Goal: Task Accomplishment & Management: Complete application form

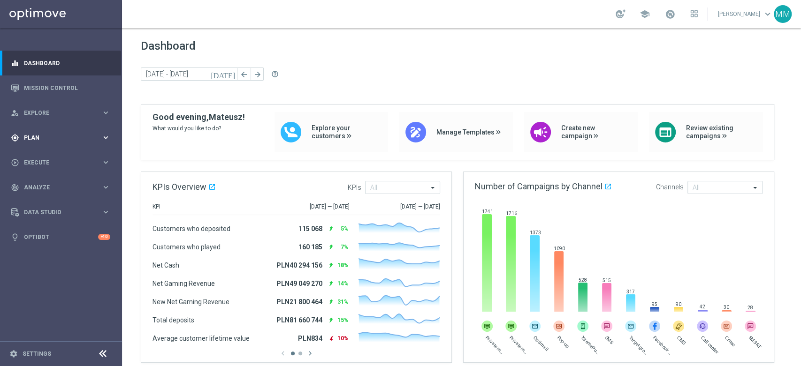
click at [50, 127] on div "gps_fixed Plan keyboard_arrow_right" at bounding box center [60, 137] width 121 height 25
click at [42, 153] on link "Target Groups" at bounding box center [60, 157] width 73 height 8
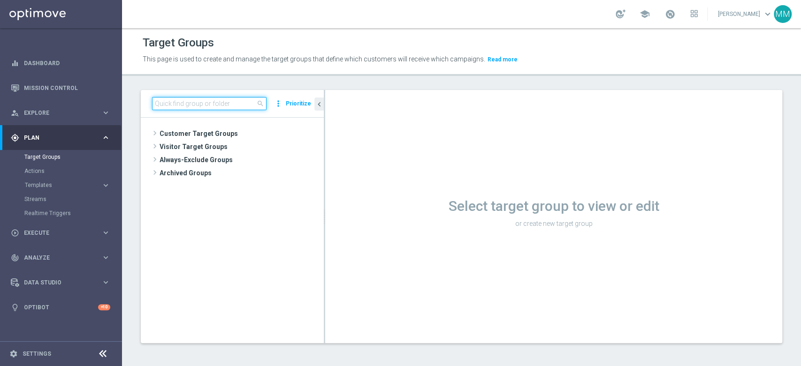
click at [201, 103] on input at bounding box center [209, 103] width 114 height 13
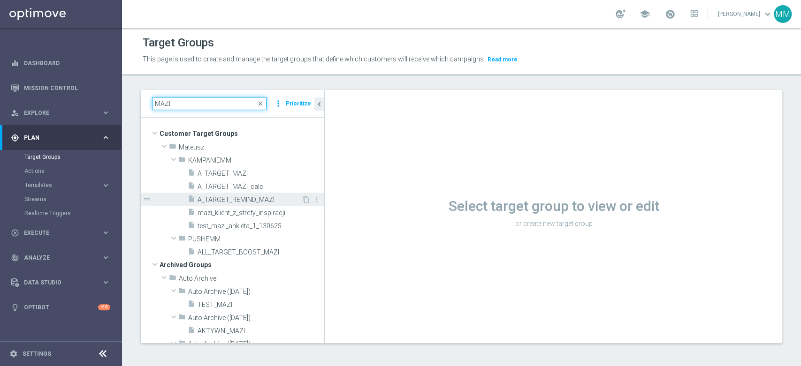
type input "MAZI"
click at [268, 200] on span "A_TARGET_REMIND_MAZI" at bounding box center [249, 200] width 104 height 8
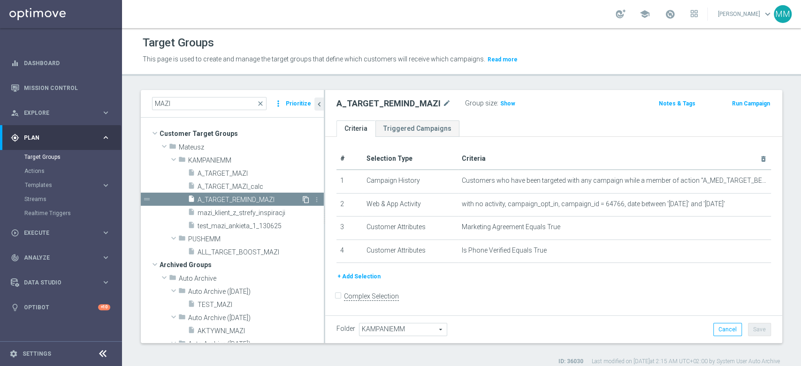
click at [302, 199] on icon "content_copy" at bounding box center [306, 200] width 8 height 8
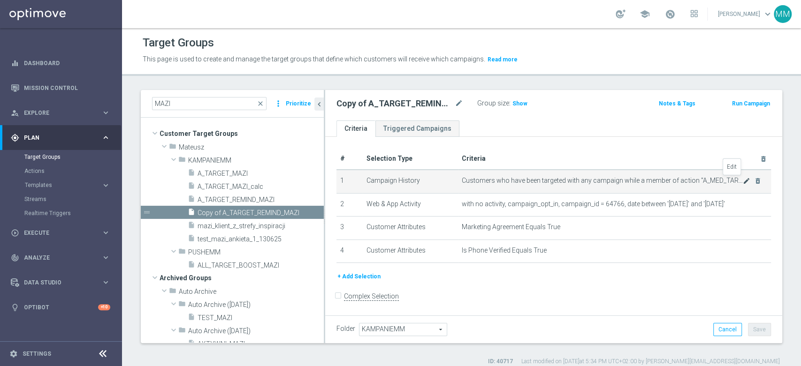
click at [742, 180] on icon "mode_edit" at bounding box center [746, 181] width 8 height 8
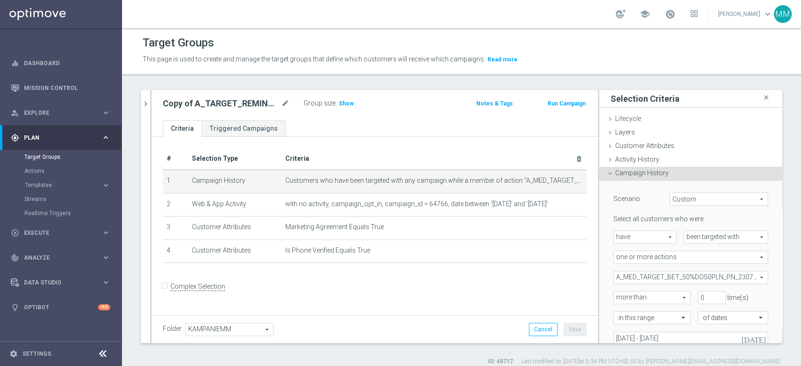
scroll to position [52, 0]
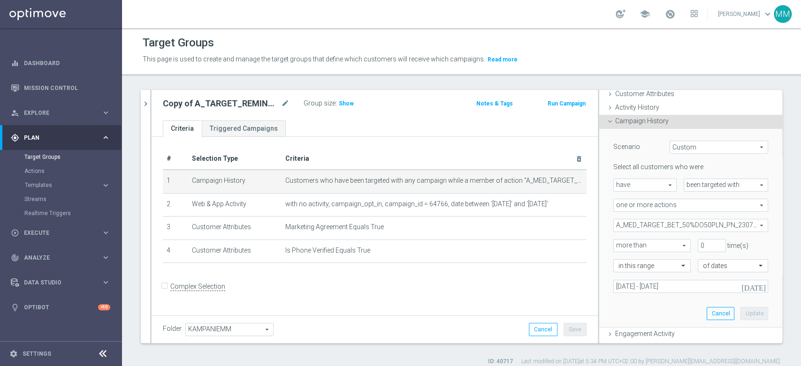
click at [674, 226] on span "A_MED_TARGET_BET_50%DO50PLN_PN_230724" at bounding box center [690, 225] width 154 height 12
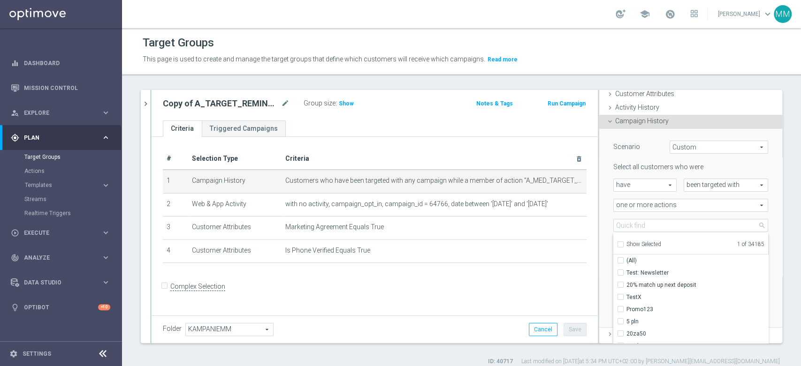
click at [653, 246] on span "Show Selected" at bounding box center [643, 244] width 35 height 7
click at [623, 246] on input "Show Selected" at bounding box center [620, 246] width 6 height 6
checkbox input "true"
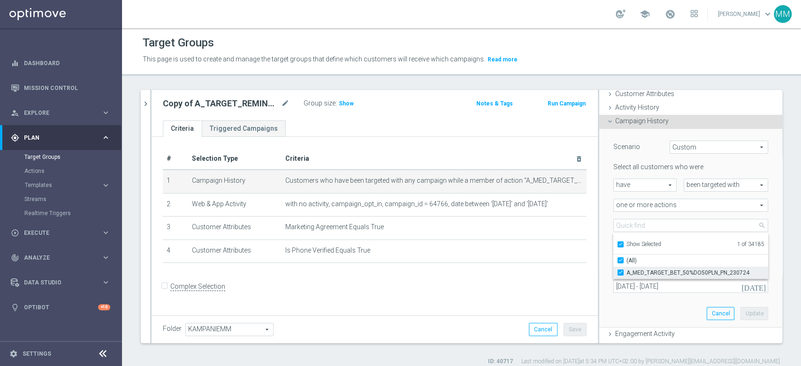
click at [652, 269] on span "A_MED_TARGET_BET_50%DO50PLN_PN_230724" at bounding box center [697, 273] width 142 height 8
click at [626, 270] on input "A_MED_TARGET_BET_50%DO50PLN_PN_230724" at bounding box center [623, 273] width 6 height 6
checkbox input "false"
type input "Select Action"
checkbox input "false"
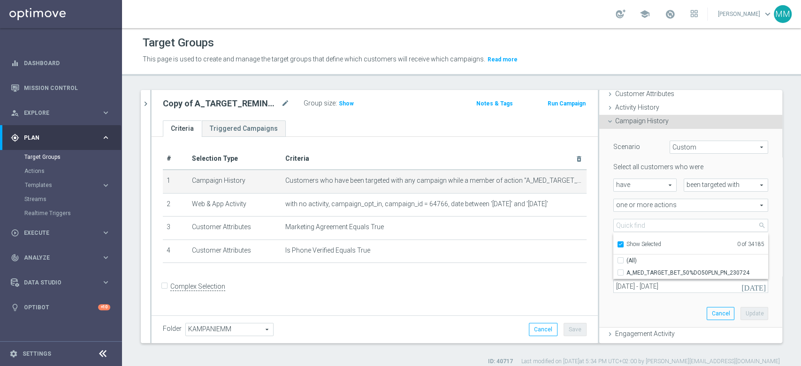
click at [643, 242] on span "Show Selected" at bounding box center [643, 244] width 35 height 7
click at [623, 243] on input "Show Selected" at bounding box center [620, 246] width 6 height 6
checkbox input "false"
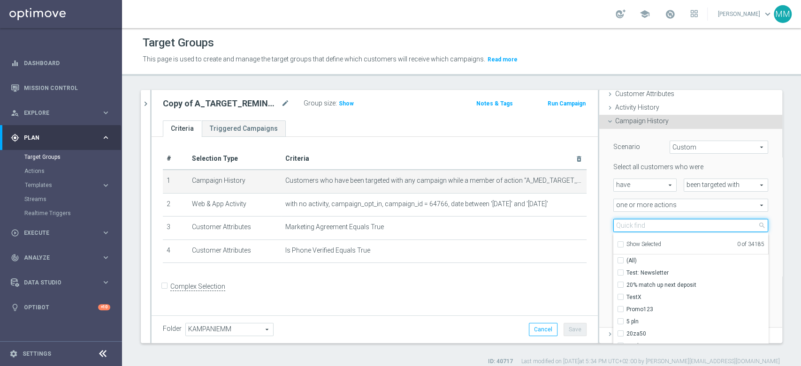
click at [641, 223] on input "search" at bounding box center [690, 225] width 155 height 13
paste input "A_PREM_TARGET_WAGER_DO_1200_220825"
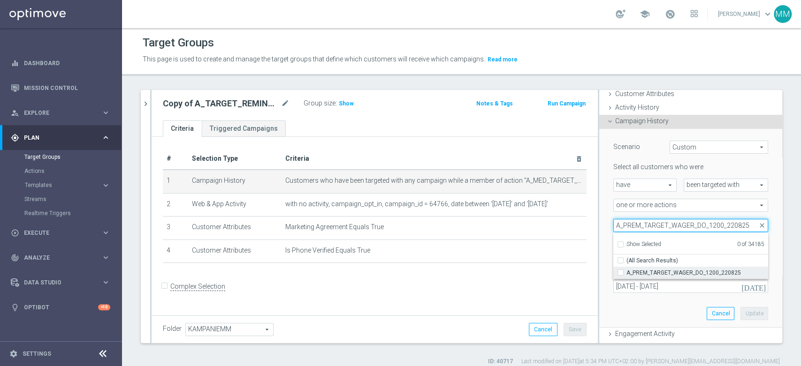
type input "A_PREM_TARGET_WAGER_DO_1200_220825"
click at [652, 269] on span "A_PREM_TARGET_WAGER_DO_1200_220825" at bounding box center [697, 273] width 142 height 8
click at [626, 270] on input "A_PREM_TARGET_WAGER_DO_1200_220825" at bounding box center [623, 273] width 6 height 6
checkbox input "true"
type input "A_PREM_TARGET_WAGER_DO_1200_220825"
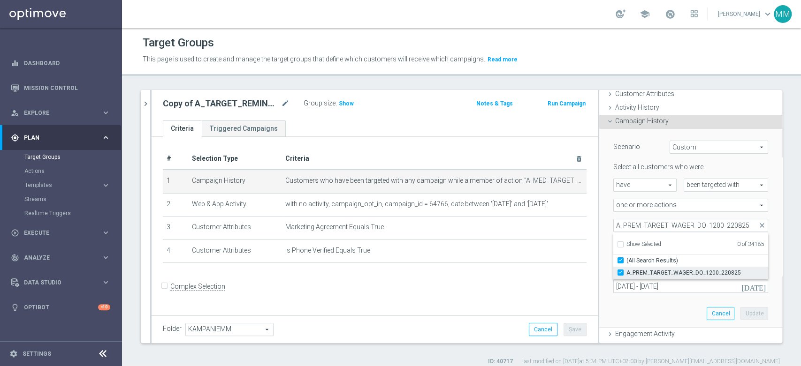
checkbox input "true"
click at [638, 294] on div "Scenario Custom Custom arrow_drop_down search Select all customers who were hav…" at bounding box center [690, 228] width 169 height 198
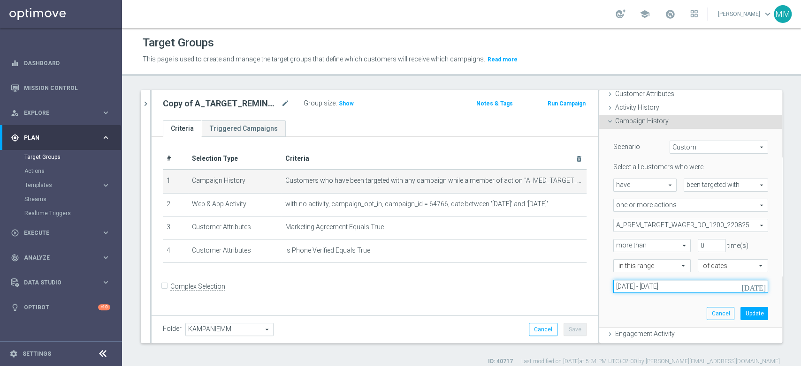
click at [659, 282] on input "[DATE] - [DATE]" at bounding box center [690, 286] width 155 height 13
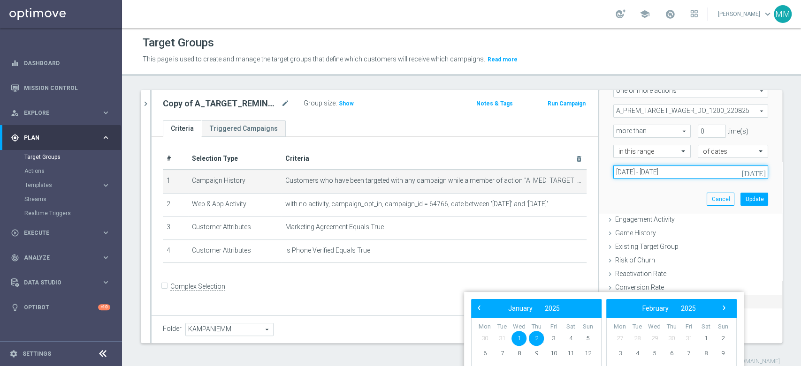
scroll to position [199, 0]
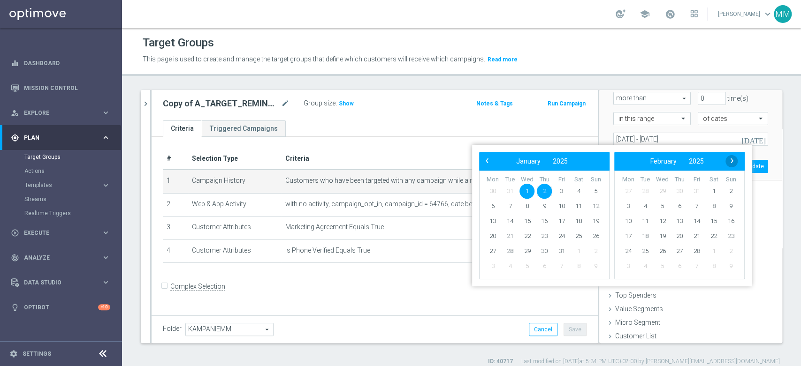
click at [734, 158] on span "›" at bounding box center [732, 161] width 12 height 12
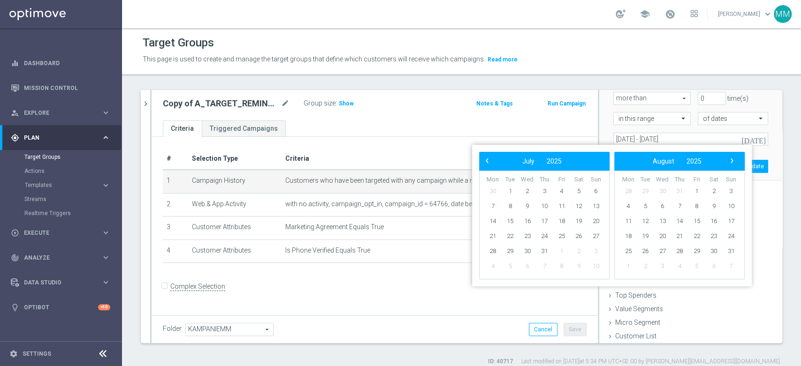
click at [734, 158] on span "›" at bounding box center [732, 161] width 12 height 12
drag, startPoint x: 553, startPoint y: 239, endPoint x: 559, endPoint y: 239, distance: 5.6
click at [559, 239] on span "22" at bounding box center [561, 236] width 15 height 15
click at [600, 237] on span "24" at bounding box center [595, 236] width 15 height 15
type input "[DATE] - [DATE]"
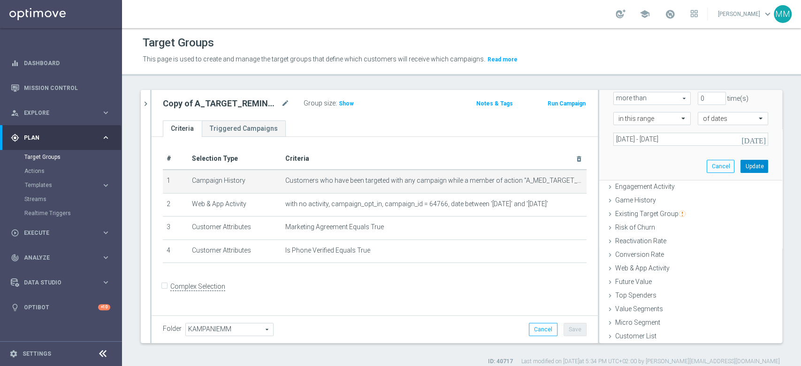
click at [740, 165] on button "Update" at bounding box center [754, 166] width 28 height 13
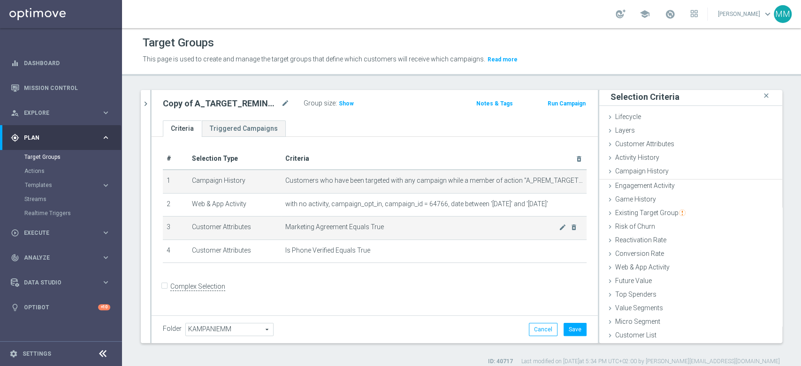
scroll to position [0, 0]
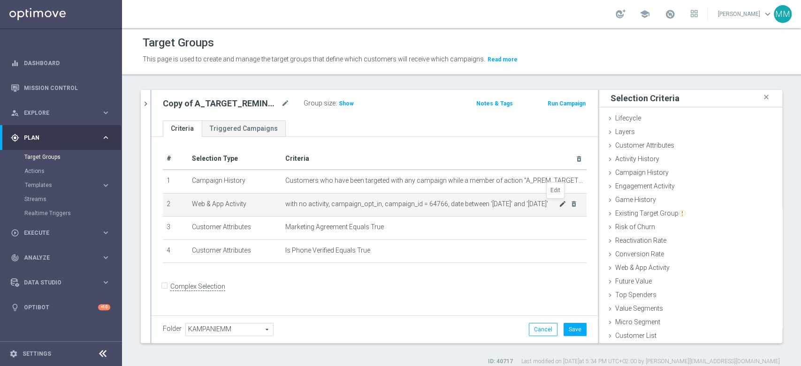
click at [559, 202] on icon "mode_edit" at bounding box center [563, 204] width 8 height 8
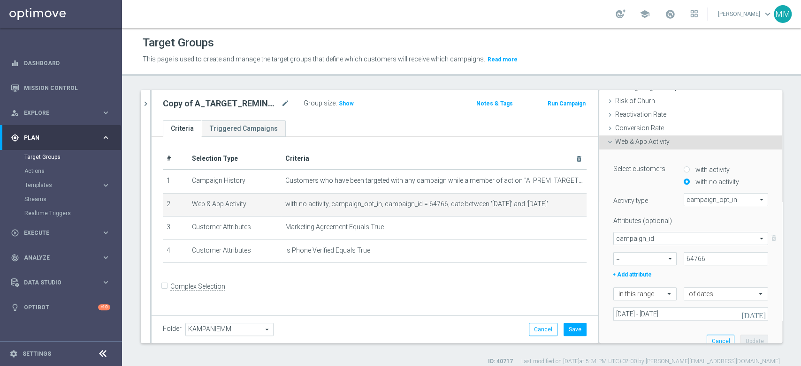
scroll to position [138, 0]
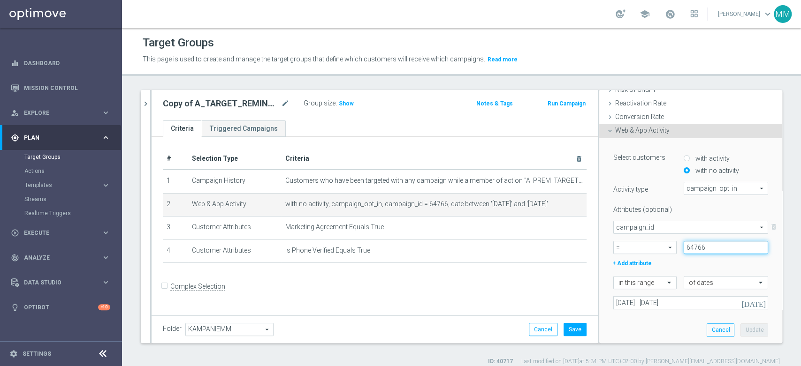
click at [693, 247] on input "64766" at bounding box center [725, 247] width 84 height 13
paste input "170063"
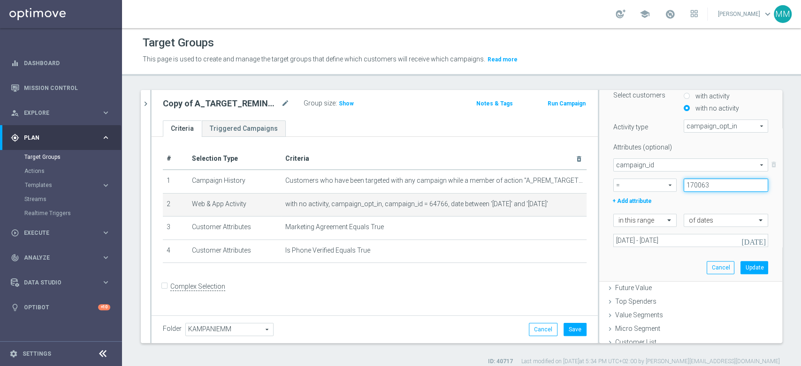
scroll to position [206, 0]
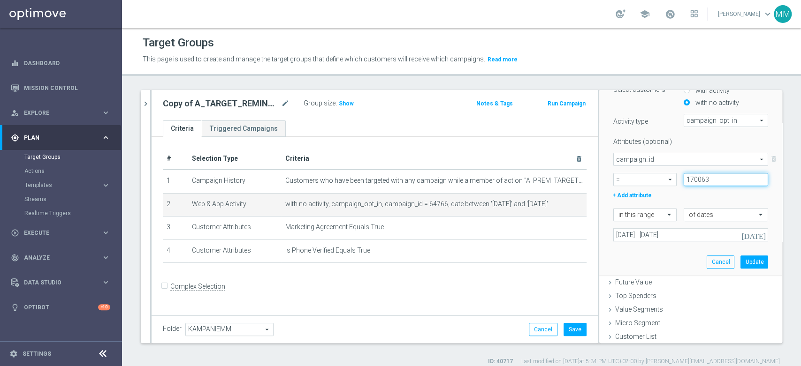
type input "170063"
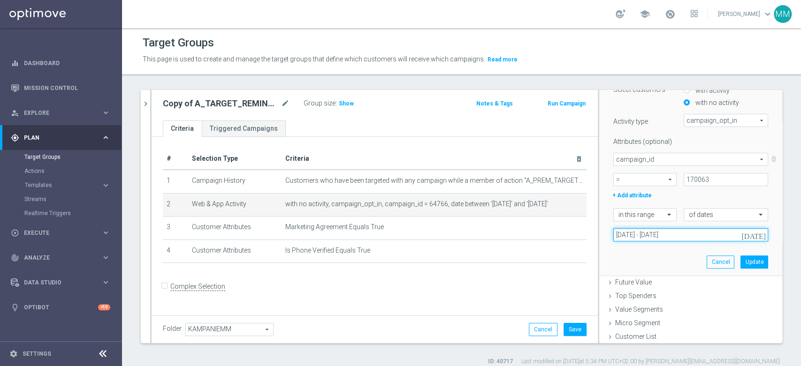
click at [671, 237] on input "[DATE] - [DATE]" at bounding box center [690, 234] width 155 height 13
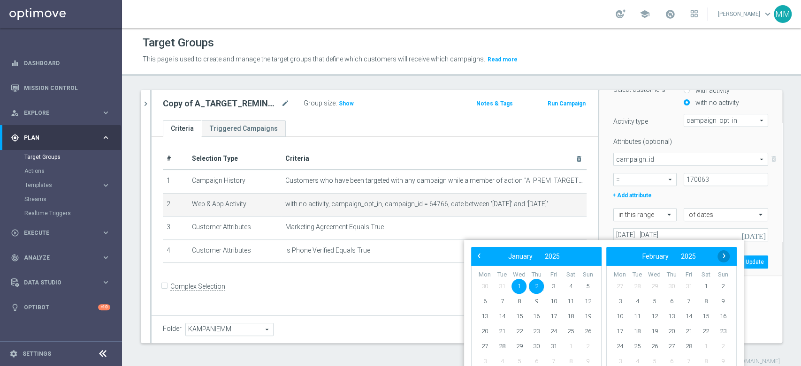
click at [726, 256] on span "›" at bounding box center [724, 256] width 12 height 12
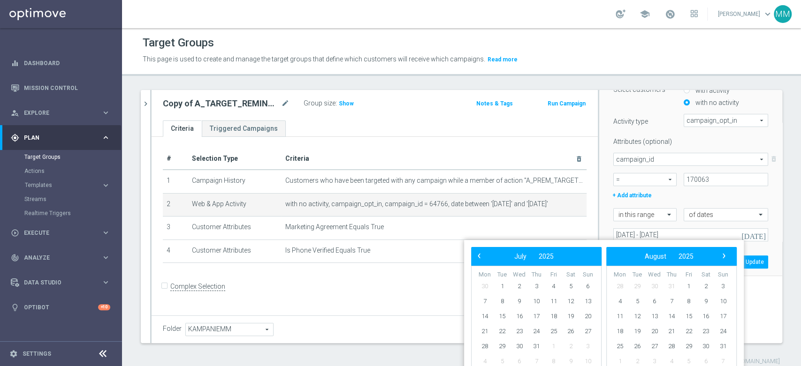
click at [725, 256] on span "›" at bounding box center [724, 256] width 12 height 12
click at [555, 333] on span "22" at bounding box center [553, 331] width 15 height 15
click at [590, 332] on span "24" at bounding box center [587, 331] width 15 height 15
type input "[DATE] - [DATE]"
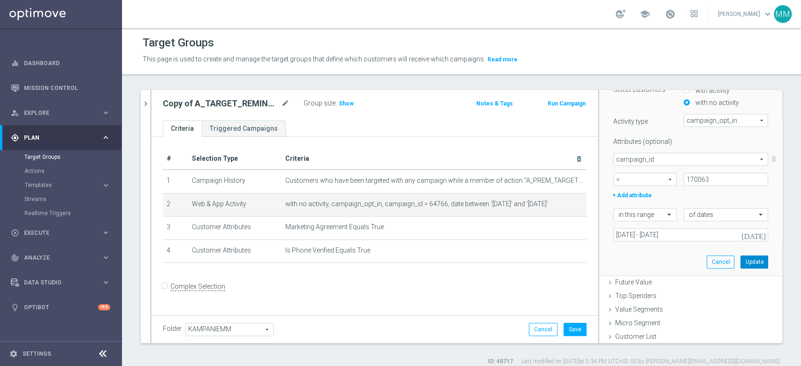
click at [740, 259] on button "Update" at bounding box center [754, 262] width 28 height 13
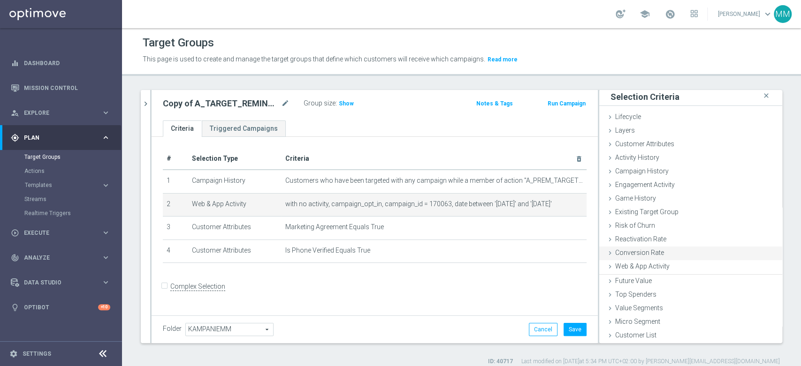
scroll to position [0, 0]
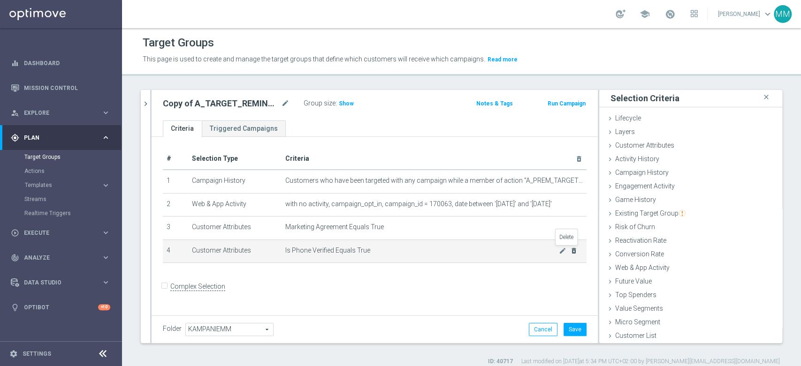
click at [570, 250] on icon "delete_forever" at bounding box center [574, 251] width 8 height 8
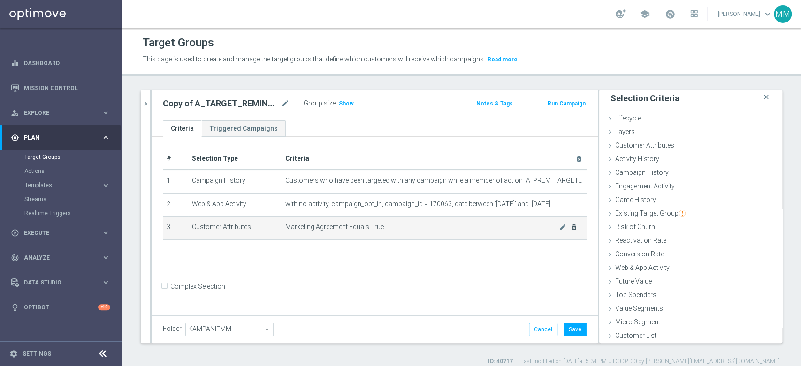
click at [570, 231] on icon "delete_forever" at bounding box center [574, 228] width 8 height 8
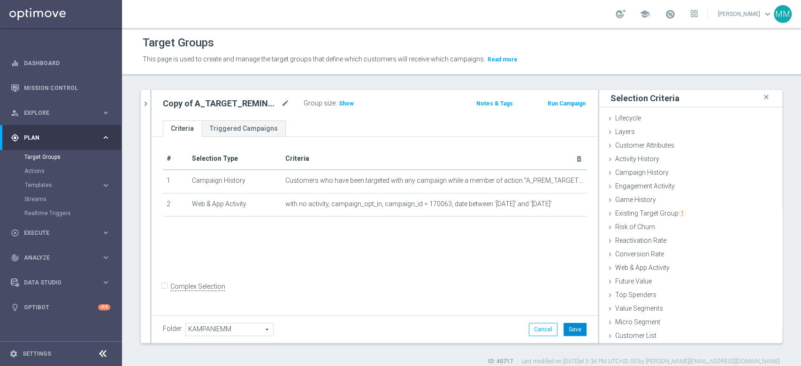
click at [567, 327] on button "Save" at bounding box center [574, 329] width 23 height 13
click at [287, 103] on icon "mode_edit" at bounding box center [285, 103] width 8 height 11
type input "A_PREM_TARGET_WAGER_DO_1200_220825_INAPP"
click at [302, 127] on ul "Criteria Triggered Campaigns" at bounding box center [374, 129] width 446 height 16
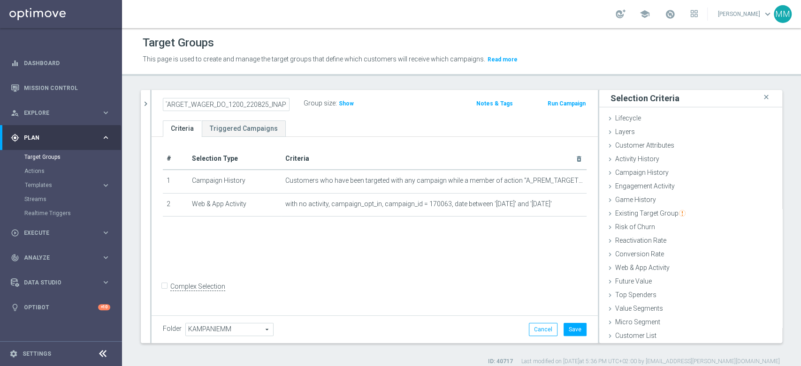
scroll to position [0, 0]
click at [568, 325] on button "Save" at bounding box center [574, 329] width 23 height 13
click at [148, 108] on button "chevron_right" at bounding box center [145, 104] width 9 height 28
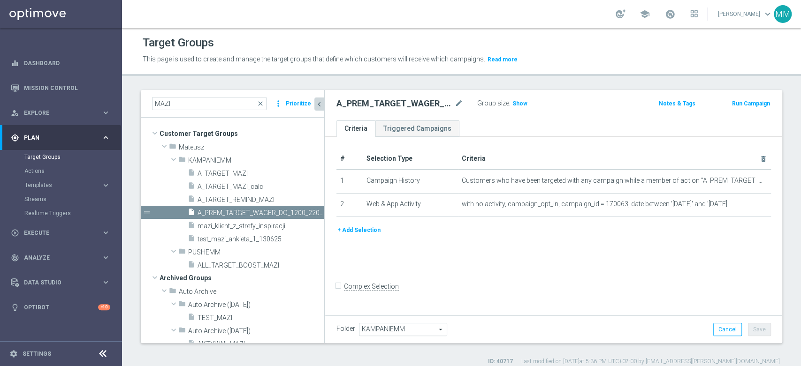
scroll to position [17, 0]
click at [303, 213] on icon "content_copy" at bounding box center [307, 213] width 8 height 8
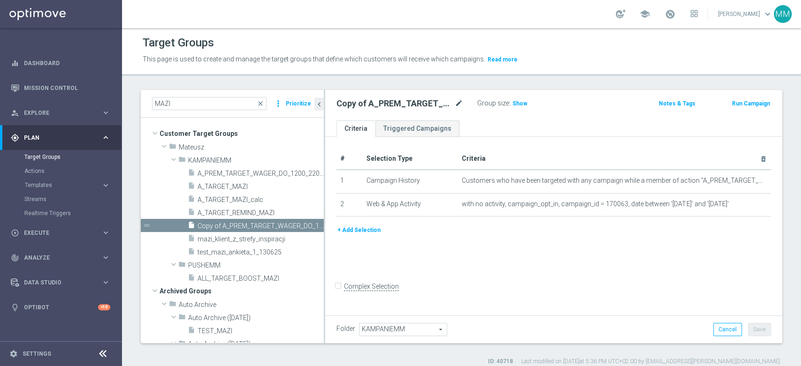
click at [461, 103] on icon "mode_edit" at bounding box center [458, 103] width 8 height 11
type input "A_PEXTRA_TARGET_WAGER_DO_2500_220825_INAPP"
click at [476, 121] on ul "Criteria Triggered Campaigns" at bounding box center [553, 129] width 457 height 16
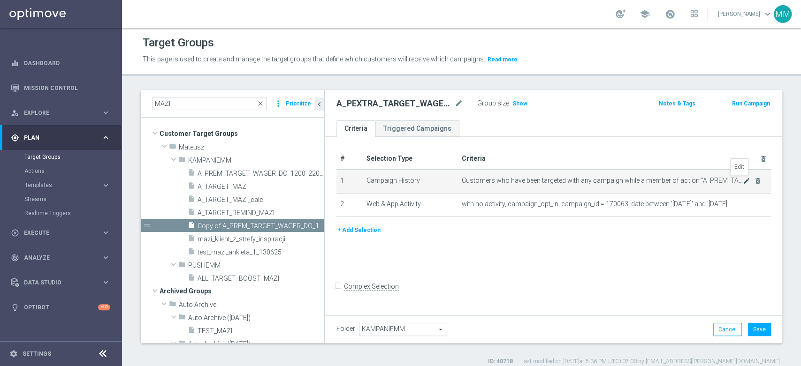
click at [742, 183] on icon "mode_edit" at bounding box center [746, 181] width 8 height 8
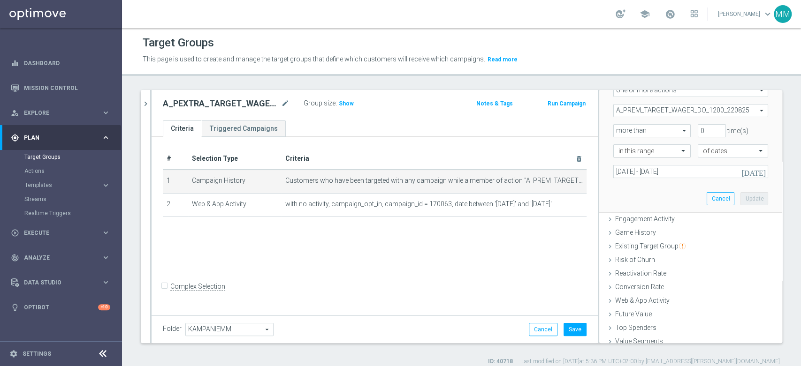
scroll to position [147, 0]
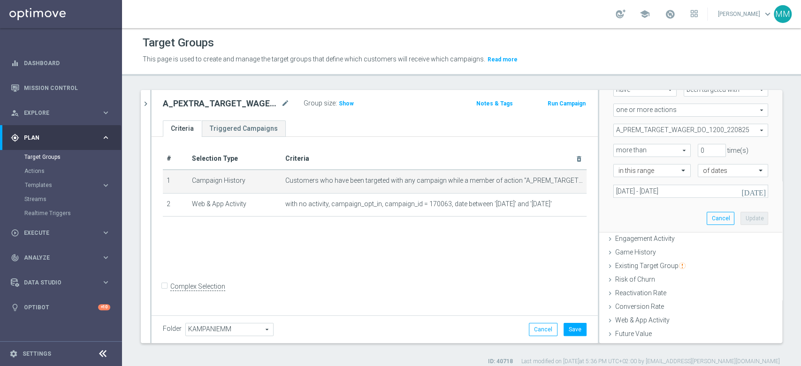
click at [650, 130] on span "A_PREM_TARGET_WAGER_DO_1200_220825" at bounding box center [690, 130] width 154 height 12
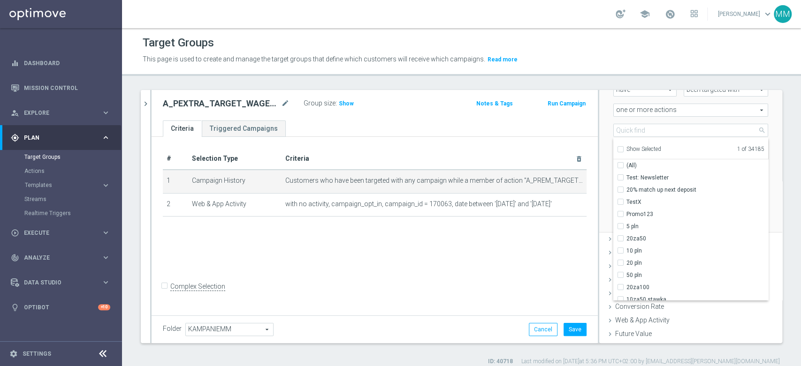
click at [645, 146] on span "Show Selected" at bounding box center [643, 149] width 35 height 7
click at [623, 148] on input "Show Selected" at bounding box center [620, 151] width 6 height 6
checkbox input "true"
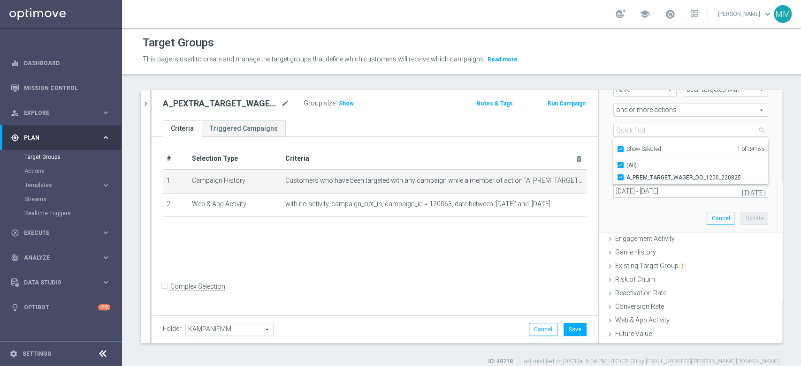
click at [644, 174] on span "A_PREM_TARGET_WAGER_DO_1200_220825" at bounding box center [697, 178] width 142 height 8
click at [626, 174] on input "A_PREM_TARGET_WAGER_DO_1200_220825" at bounding box center [623, 177] width 6 height 6
checkbox input "false"
type input "Select Action"
checkbox input "false"
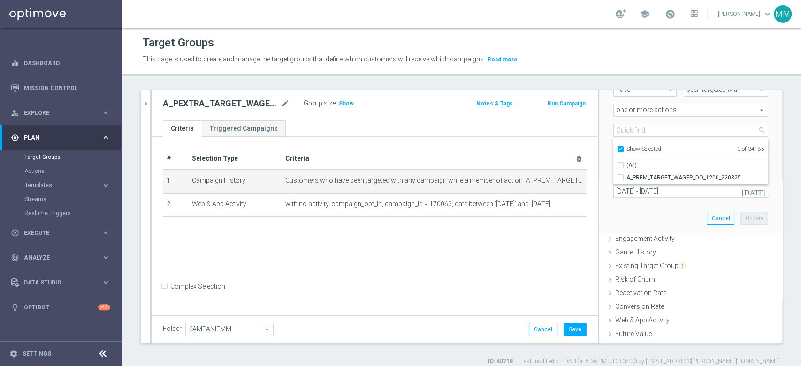
click at [643, 147] on span "Show Selected" at bounding box center [643, 149] width 35 height 7
click at [623, 148] on input "Show Selected" at bounding box center [620, 151] width 6 height 6
checkbox input "false"
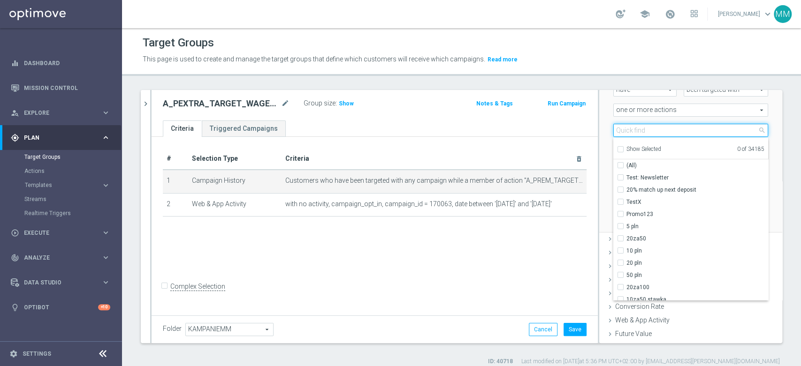
click at [643, 134] on input "search" at bounding box center [690, 130] width 155 height 13
paste input "A_PEXTRA_TARGET_WAGER_DO_2500_220825_INAPP"
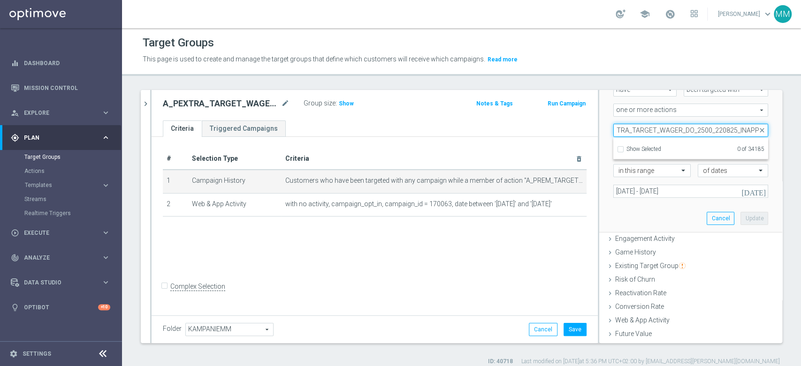
click at [763, 134] on div "Scenario Custom Custom arrow_drop_down search Select all customers who were hav…" at bounding box center [690, 133] width 183 height 199
type input "A_PEXTRA_TARGET_WAGER_DO_2500_220825_INAPP"
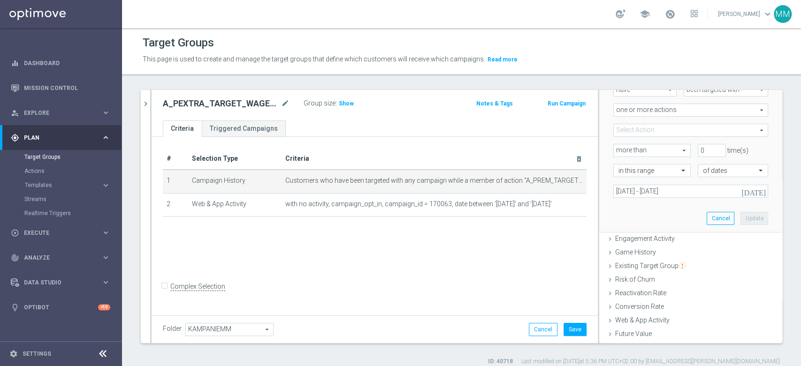
click at [681, 133] on span at bounding box center [690, 130] width 154 height 12
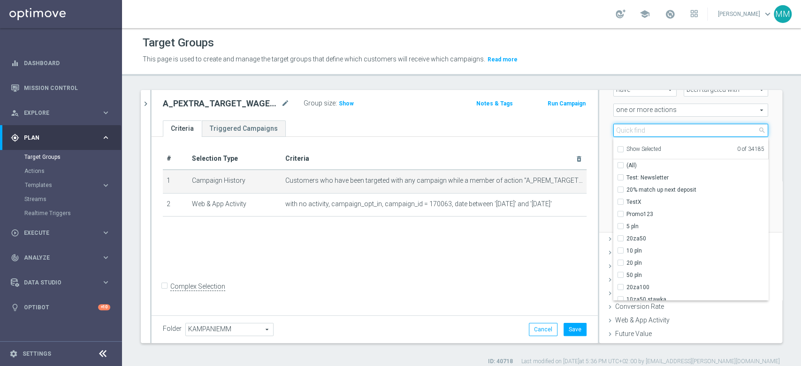
click at [676, 135] on input "search" at bounding box center [690, 130] width 155 height 13
paste input "A_PEXTRA_TARGET_WAGER_DO_2500_220825_INAPP"
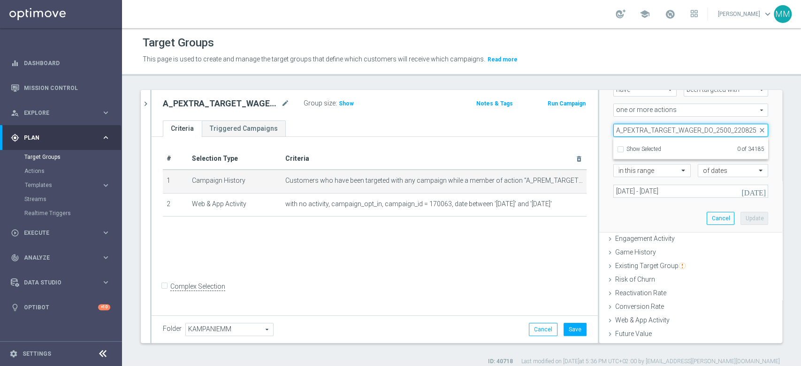
scroll to position [0, 1]
type input "A_PEXTRA_TARGET_WAGER_DO_2500_220825"
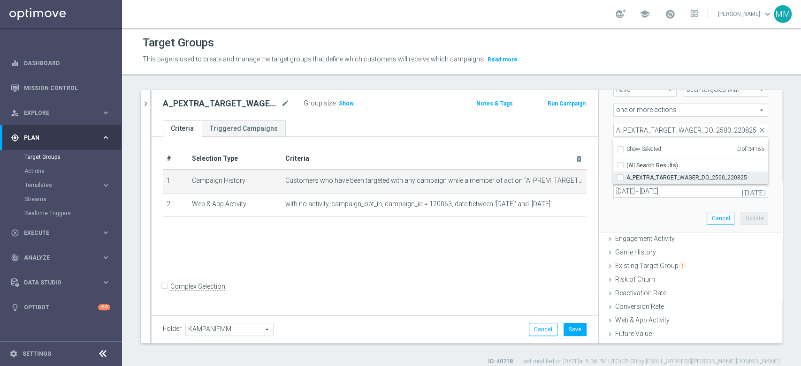
click at [661, 174] on span "A_PEXTRA_TARGET_WAGER_DO_2500_220825" at bounding box center [697, 178] width 142 height 8
click at [626, 174] on input "A_PEXTRA_TARGET_WAGER_DO_2500_220825" at bounding box center [623, 177] width 6 height 6
checkbox input "true"
type input "A_PEXTRA_TARGET_WAGER_DO_2500_220825"
checkbox input "true"
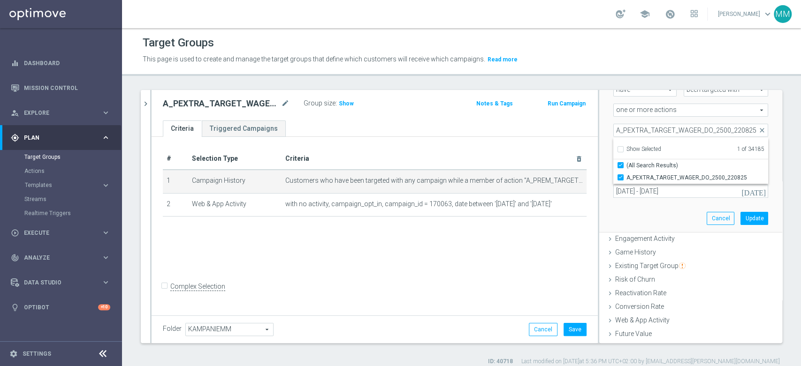
scroll to position [0, 0]
click at [662, 208] on div "Scenario Custom Custom arrow_drop_down search Select all customers who were hav…" at bounding box center [690, 133] width 169 height 198
click at [740, 219] on button "Update" at bounding box center [754, 218] width 28 height 13
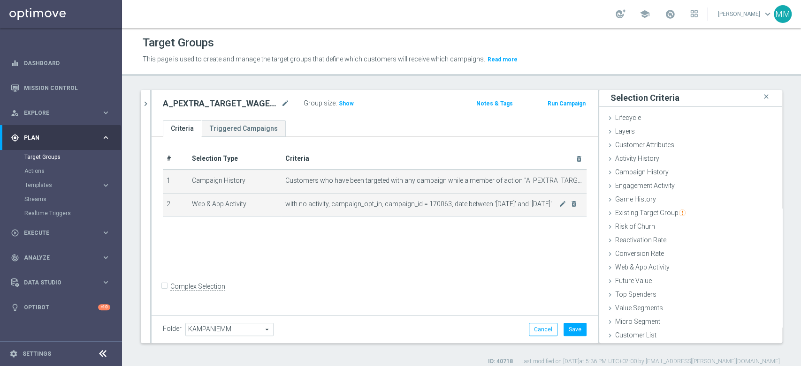
scroll to position [0, 0]
click at [556, 208] on td "with no activity, campaign_opt_in, campaign_id = 170063, date between '[DATE]' …" at bounding box center [433, 204] width 305 height 23
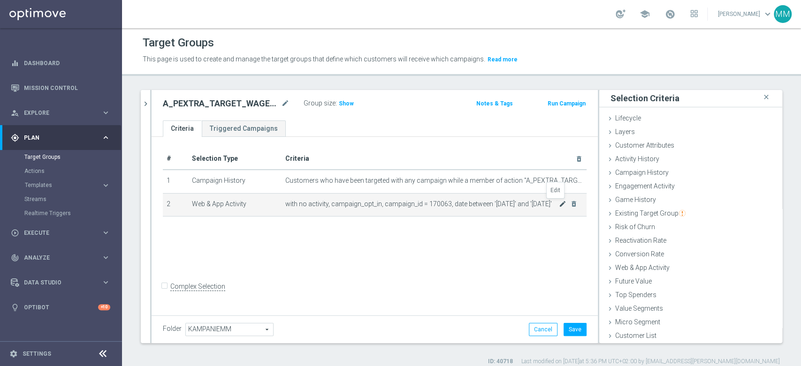
click at [559, 203] on icon "mode_edit" at bounding box center [563, 204] width 8 height 8
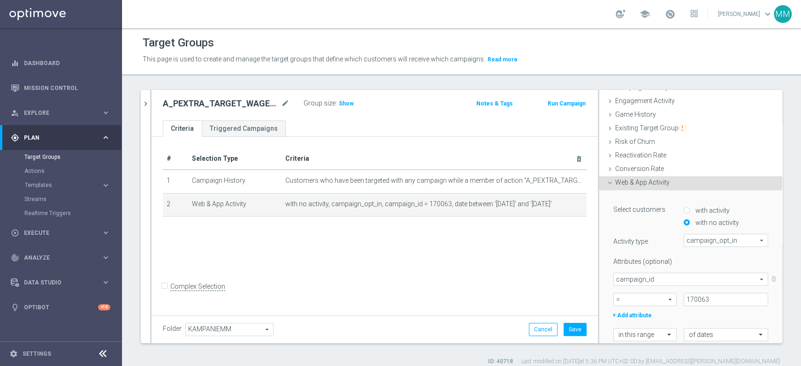
scroll to position [138, 0]
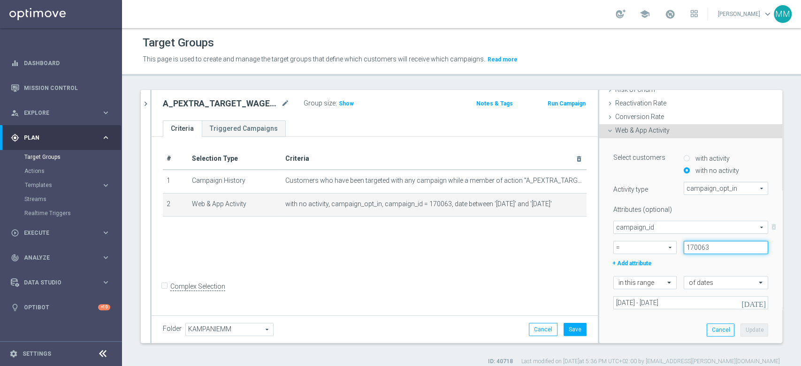
click at [694, 248] on input "170063" at bounding box center [725, 247] width 84 height 13
type input "170065"
click at [740, 325] on button "Update" at bounding box center [754, 330] width 28 height 13
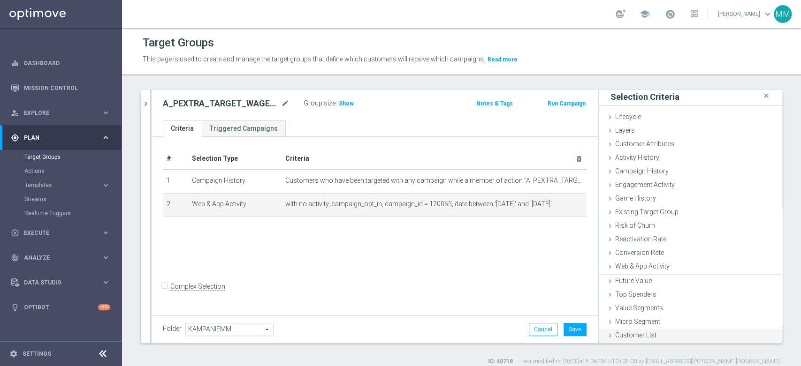
scroll to position [0, 0]
click at [578, 327] on button "Save" at bounding box center [574, 329] width 23 height 13
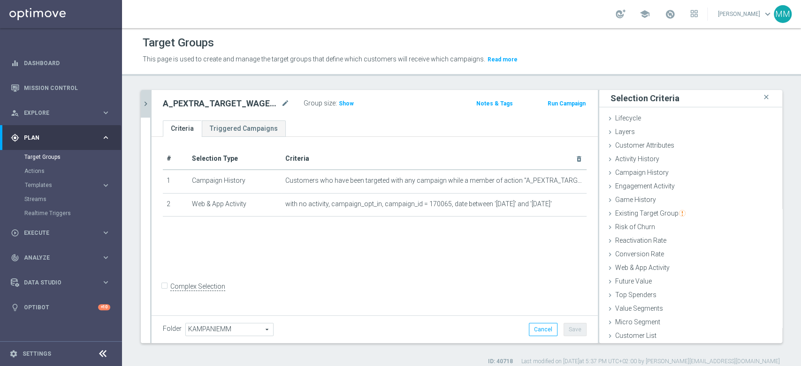
click at [147, 113] on button "chevron_right" at bounding box center [145, 104] width 9 height 28
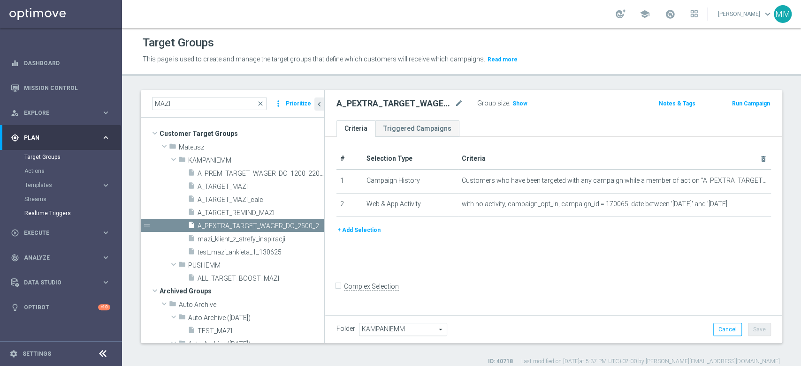
scroll to position [17, 0]
click at [55, 231] on span "Execute" at bounding box center [62, 233] width 77 height 6
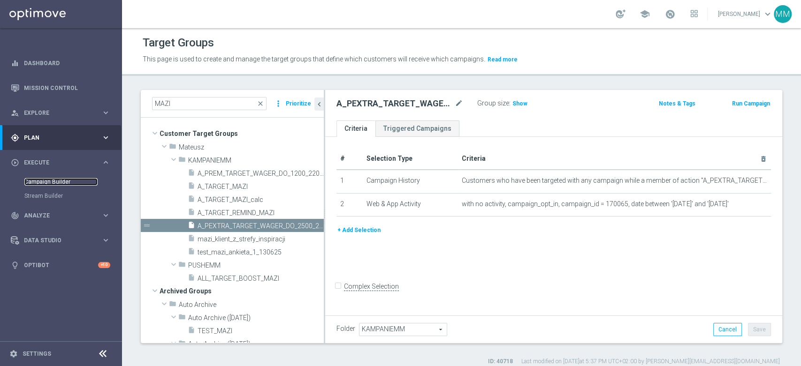
click at [53, 182] on link "Campaign Builder" at bounding box center [60, 182] width 73 height 8
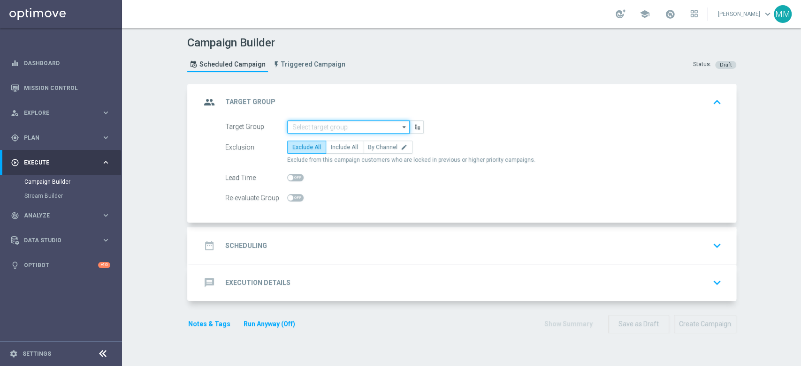
click at [324, 124] on input at bounding box center [348, 127] width 122 height 13
paste input "A_PREM_TARGET_WAGER_DO_1200_220825_INAPP"
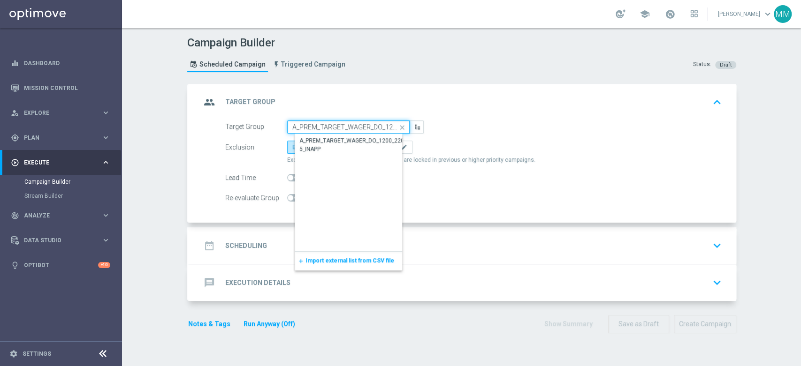
scroll to position [0, 44]
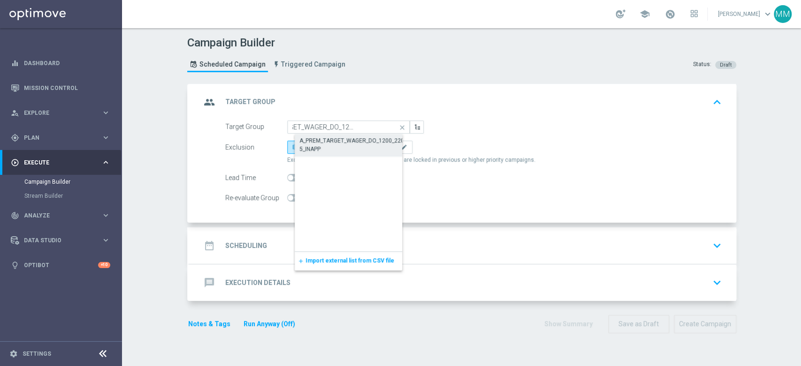
click at [329, 138] on div "A_PREM_TARGET_WAGER_DO_1200_220825_INAPP" at bounding box center [355, 144] width 113 height 17
type input "A_PREM_TARGET_WAGER_DO_1200_220825_INAPP"
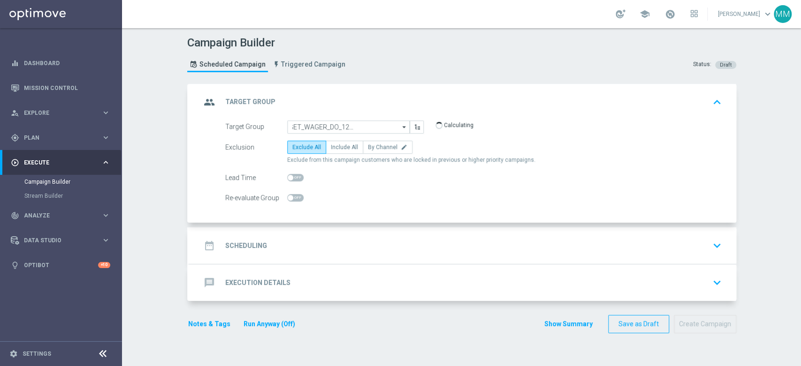
scroll to position [0, 0]
click at [345, 149] on span "Include All" at bounding box center [344, 147] width 27 height 7
click at [337, 149] on input "Include All" at bounding box center [334, 149] width 6 height 6
radio input "true"
click at [293, 194] on span at bounding box center [295, 198] width 16 height 8
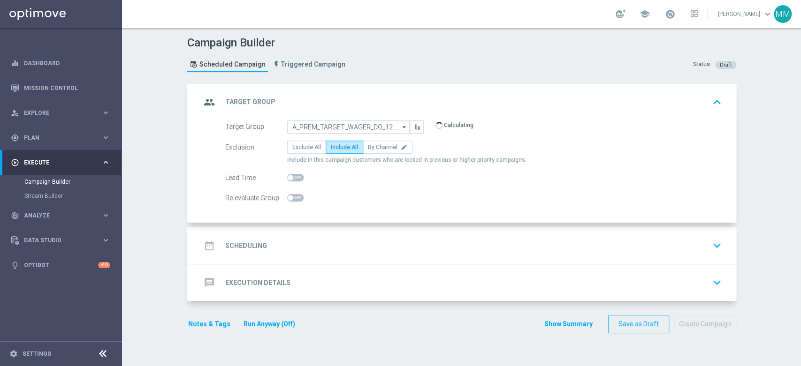
click at [293, 194] on input "checkbox" at bounding box center [295, 198] width 16 height 8
checkbox input "true"
click at [294, 243] on div "date_range Scheduling keyboard_arrow_down" at bounding box center [463, 246] width 524 height 18
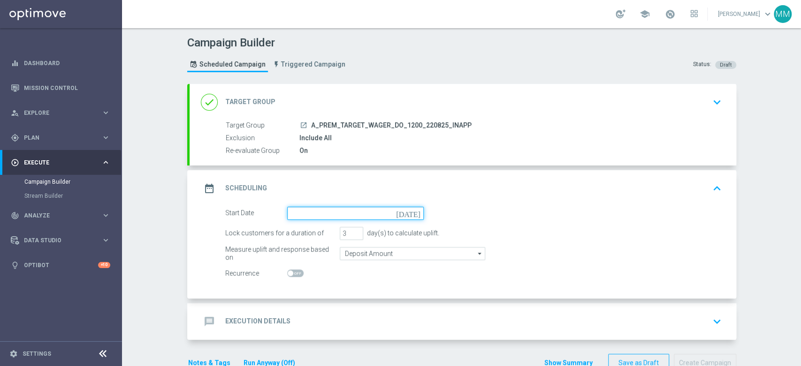
click at [313, 214] on input at bounding box center [355, 213] width 136 height 13
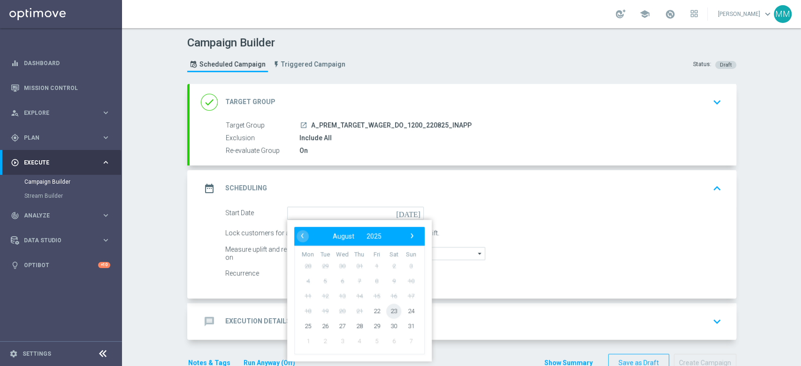
click at [390, 311] on span "23" at bounding box center [393, 310] width 15 height 15
type input "[DATE]"
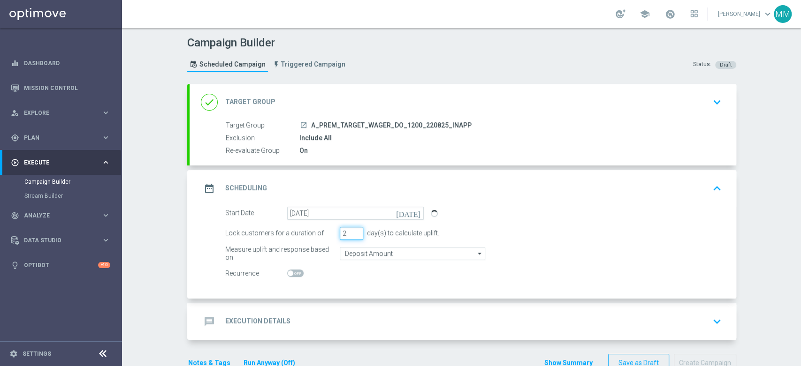
type input "2"
click at [350, 234] on input "2" at bounding box center [351, 233] width 23 height 13
click at [359, 250] on input "Deposit Amount" at bounding box center [412, 253] width 145 height 13
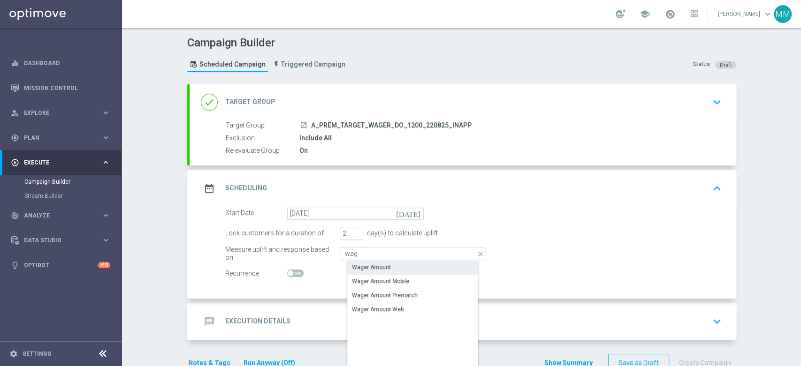
click at [360, 261] on div "Wager Amount" at bounding box center [419, 267] width 145 height 13
type input "Wager Amount"
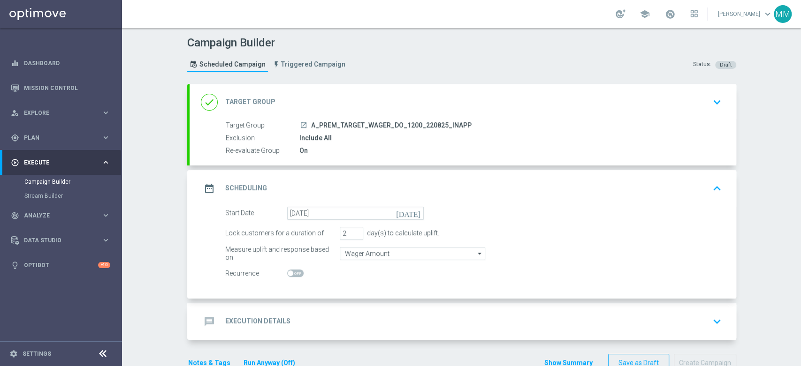
click at [321, 329] on div "message Execution Details keyboard_arrow_down" at bounding box center [463, 322] width 524 height 18
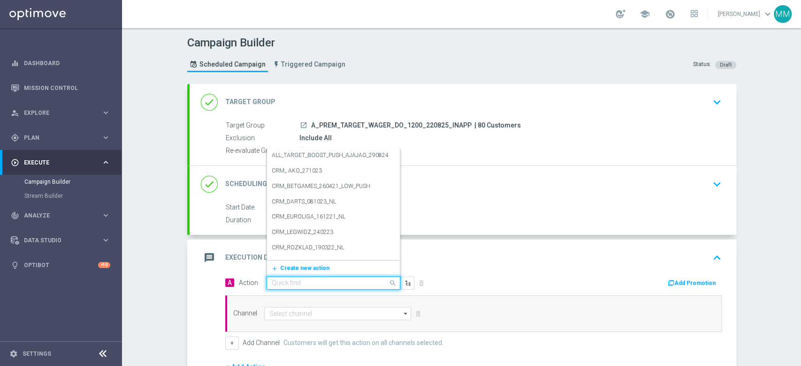
click at [296, 284] on input "text" at bounding box center [324, 284] width 105 height 8
click at [307, 281] on input "text" at bounding box center [324, 284] width 105 height 8
paste input "A_PREM_TARGET_WAGER_DO_1200_220825_INAPP"
type input "A_PREM_TARGET_WAGER_DO_1200_220825_INAPP"
click at [306, 271] on button "add_new Create new action" at bounding box center [331, 268] width 129 height 11
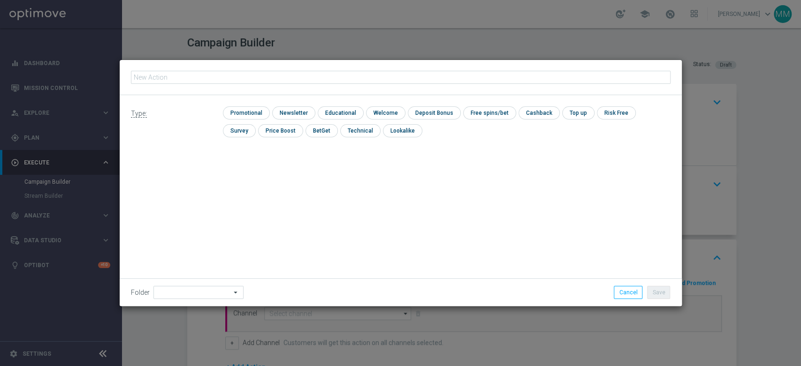
type input "A_PREM_TARGET_WAGER_DO_1200_220825_INAPP"
click at [263, 111] on input "checkbox" at bounding box center [245, 112] width 45 height 13
checkbox input "true"
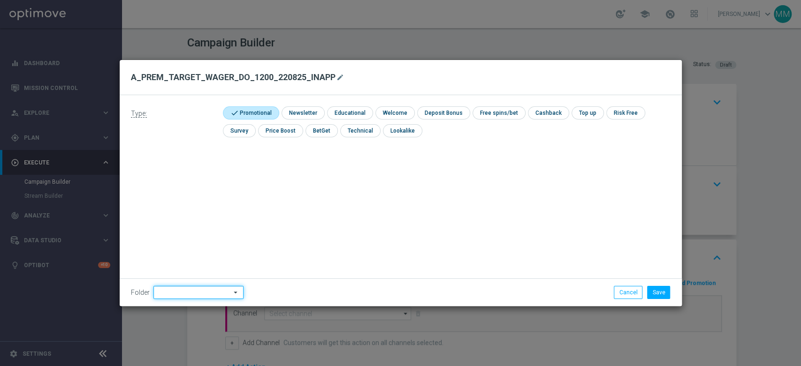
click at [182, 291] on input at bounding box center [198, 292] width 90 height 13
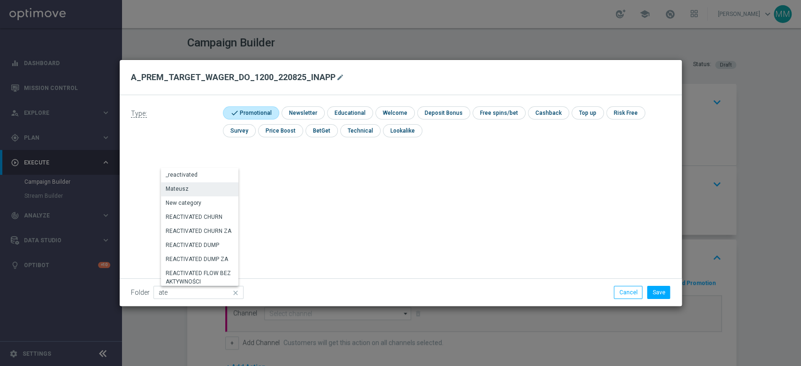
click at [214, 189] on div "Mateusz" at bounding box center [200, 188] width 79 height 13
type input "Mateusz"
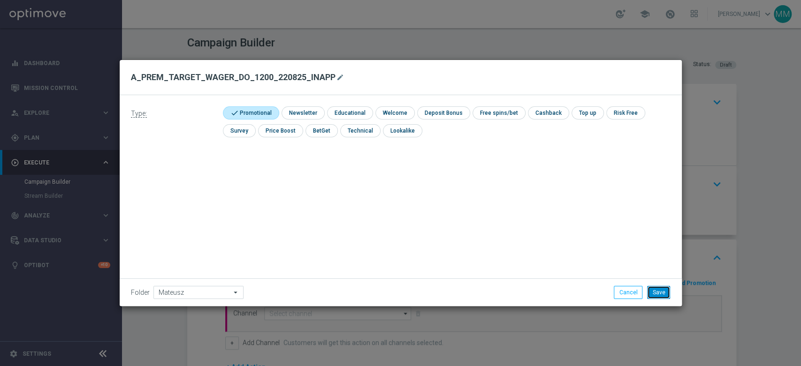
click at [651, 288] on button "Save" at bounding box center [658, 292] width 23 height 13
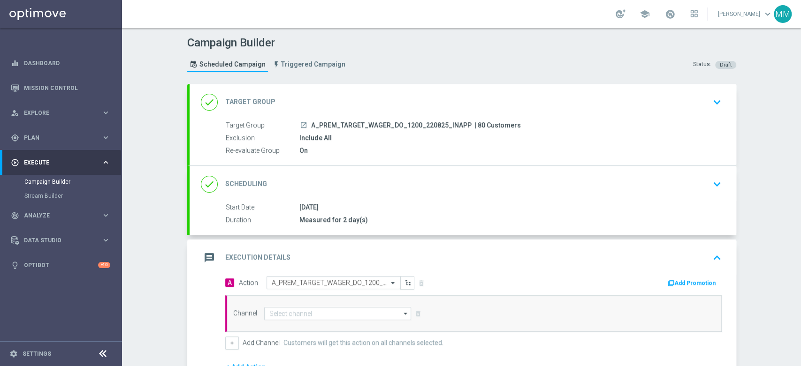
click at [287, 265] on div "message Execution Details keyboard_arrow_up" at bounding box center [463, 258] width 524 height 18
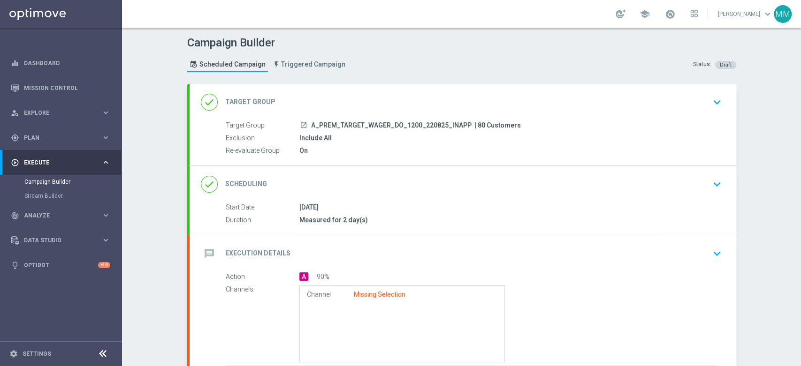
click at [290, 256] on div "message Execution Details keyboard_arrow_down Action A 90% Channels Channel Mis…" at bounding box center [462, 315] width 546 height 160
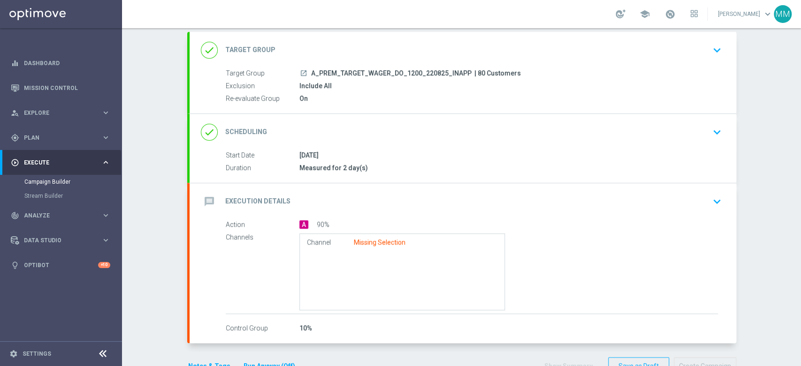
click at [307, 212] on div "message Execution Details keyboard_arrow_down" at bounding box center [462, 201] width 546 height 37
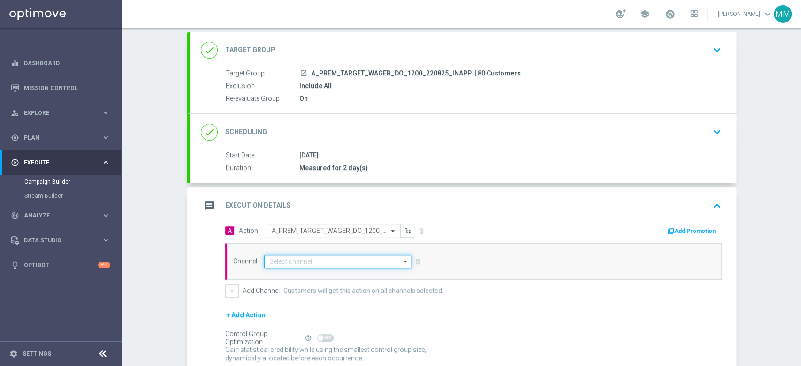
click at [305, 260] on input at bounding box center [337, 261] width 147 height 13
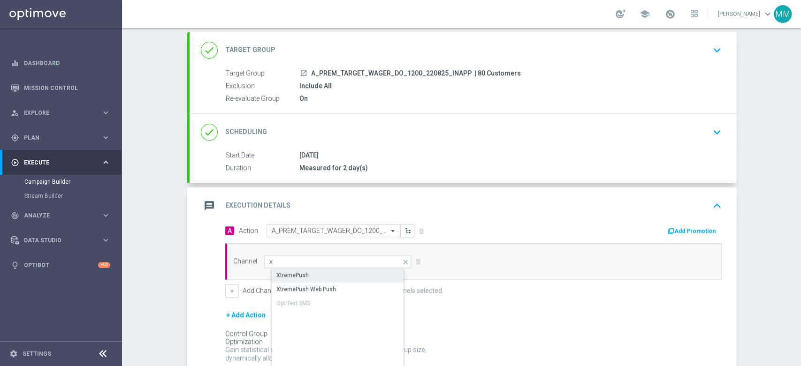
click at [302, 277] on div "XtremePush" at bounding box center [346, 275] width 148 height 13
type input "XtremePush"
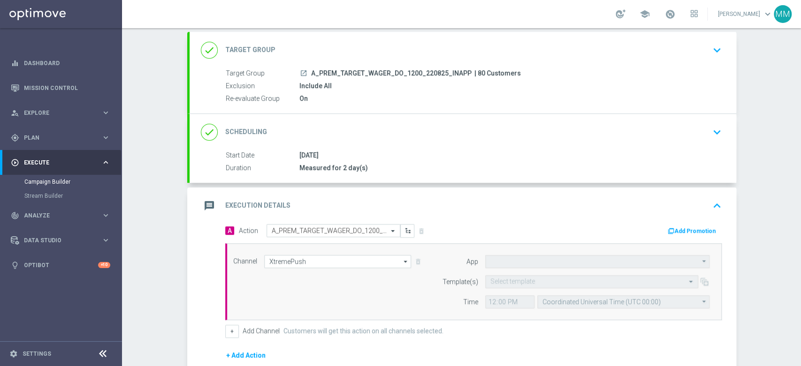
type input "STS_PL"
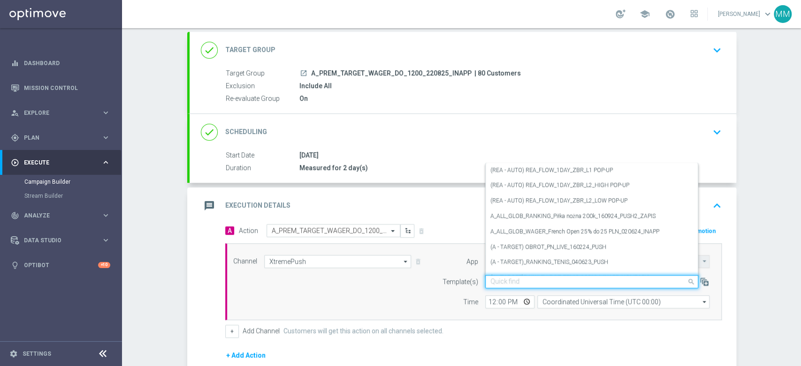
click at [508, 279] on input "text" at bounding box center [582, 282] width 184 height 8
paste input "A_PREM_TARGET_WAGER_DO_1200_220825_INAPP"
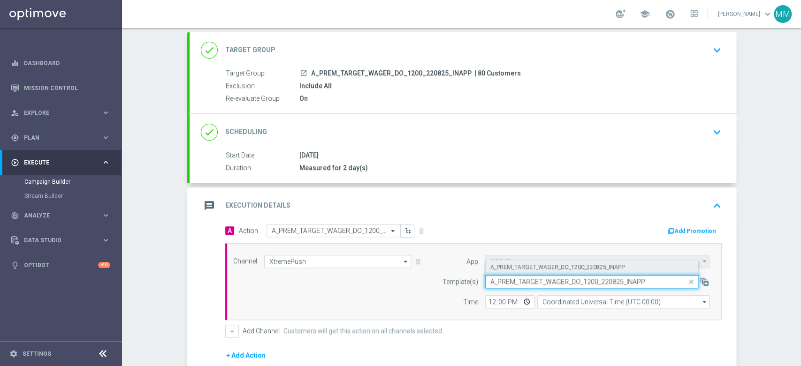
click at [520, 269] on label "A_PREM_TARGET_WAGER_DO_1200_220825_INAPP" at bounding box center [557, 268] width 134 height 8
type input "A_PREM_TARGET_WAGER_DO_1200_220825_INAPP"
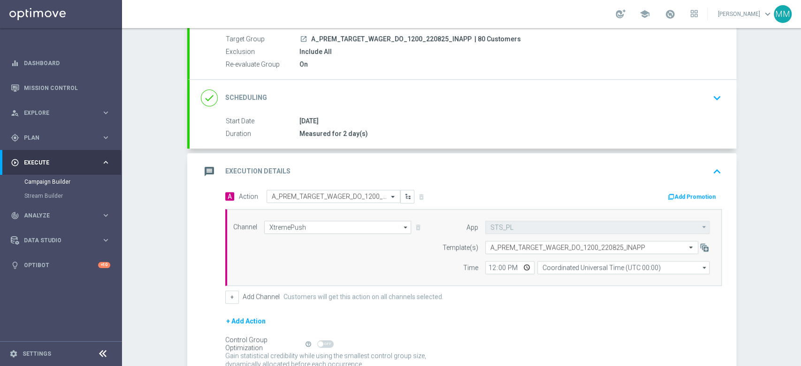
scroll to position [104, 0]
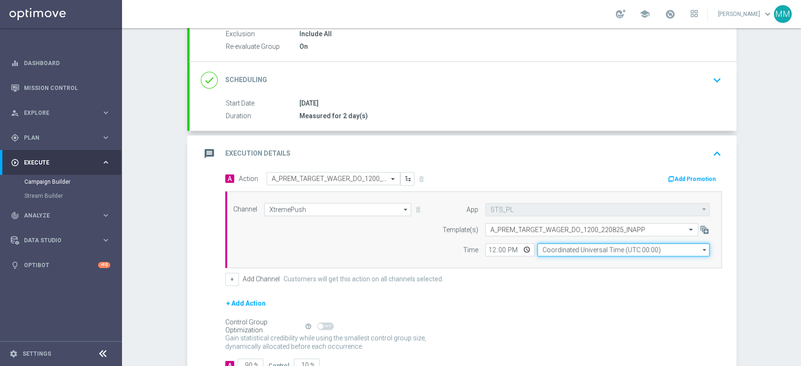
click at [559, 254] on input "Coordinated Universal Time (UTC 00:00)" at bounding box center [623, 249] width 172 height 13
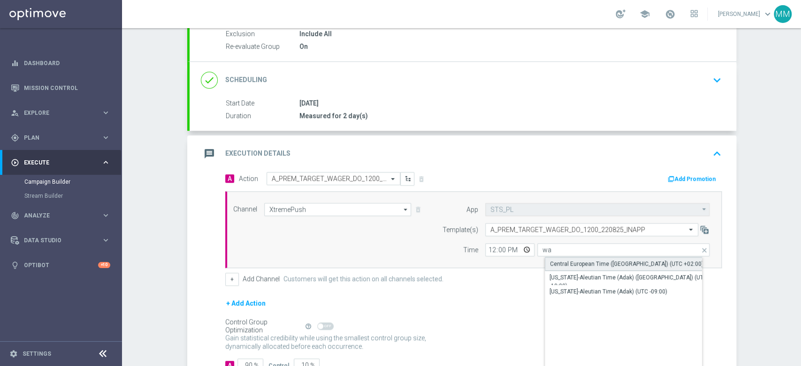
click at [561, 264] on div "Central European Time ([GEOGRAPHIC_DATA]) (UTC +02:00)" at bounding box center [626, 264] width 153 height 8
type input "Central European Time ([GEOGRAPHIC_DATA]) (UTC +02:00)"
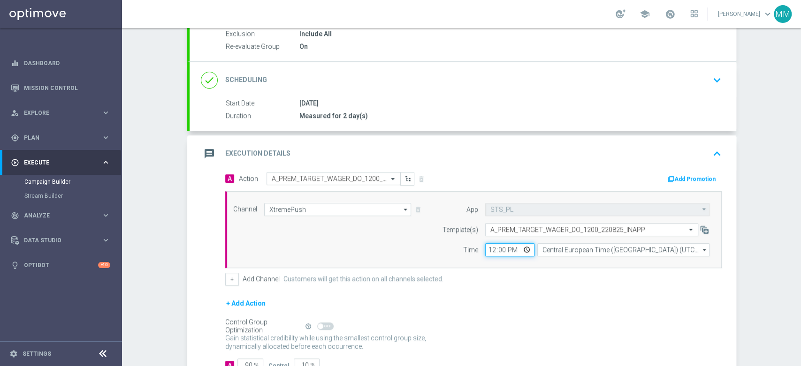
click at [485, 249] on input "12:00" at bounding box center [509, 249] width 49 height 13
type input "15:00"
click at [450, 247] on div "Time" at bounding box center [454, 249] width 48 height 13
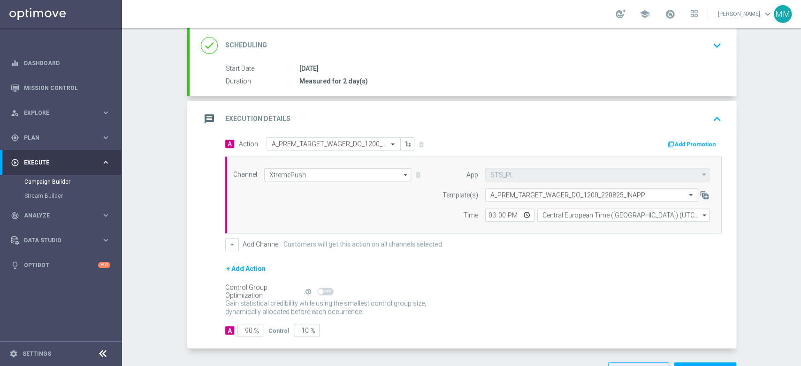
scroll to position [170, 0]
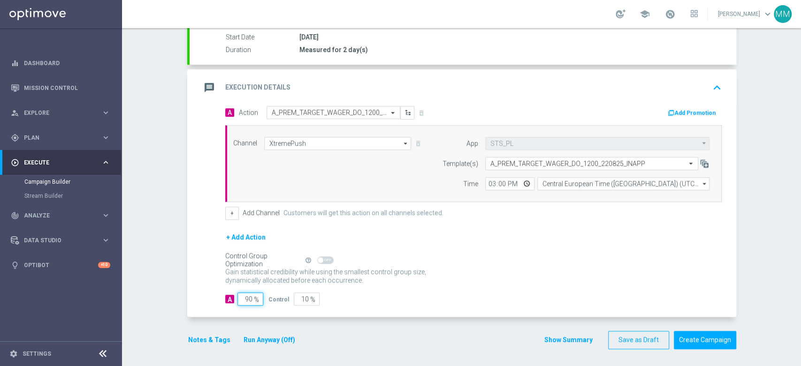
click at [249, 299] on div "90 %" at bounding box center [248, 299] width 23 height 13
type input "98"
type input "2"
type input "98"
click at [200, 344] on button "Notes & Tags" at bounding box center [209, 340] width 44 height 12
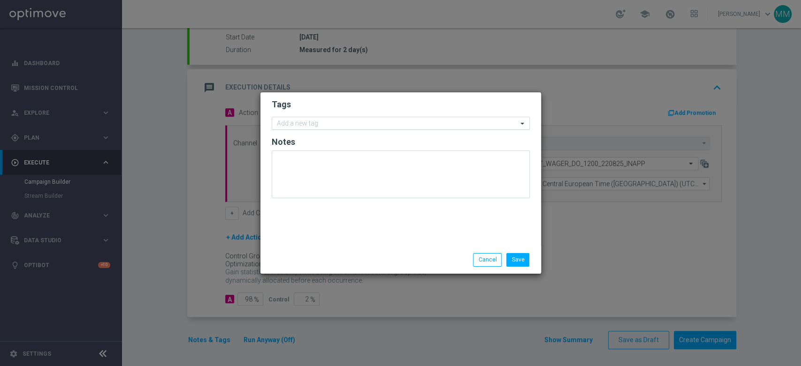
click at [362, 126] on input "text" at bounding box center [397, 124] width 241 height 8
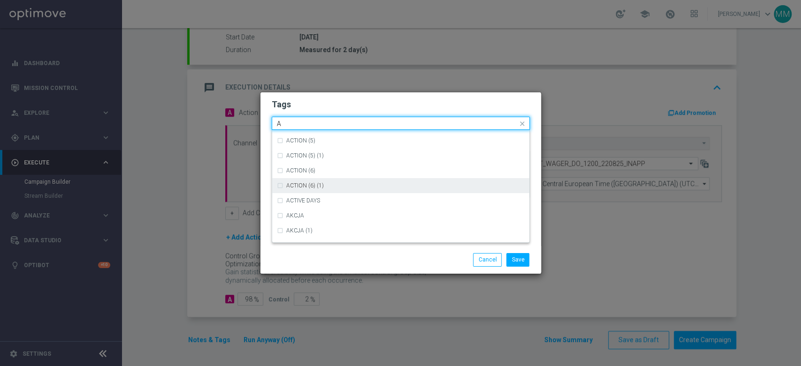
scroll to position [1094, 0]
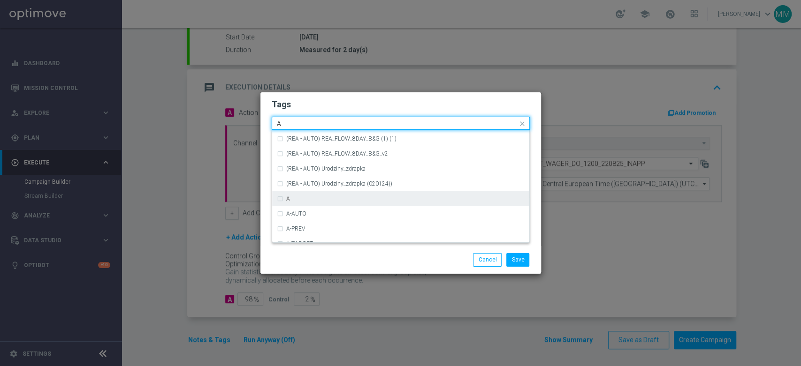
click at [320, 199] on div "A" at bounding box center [405, 199] width 238 height 6
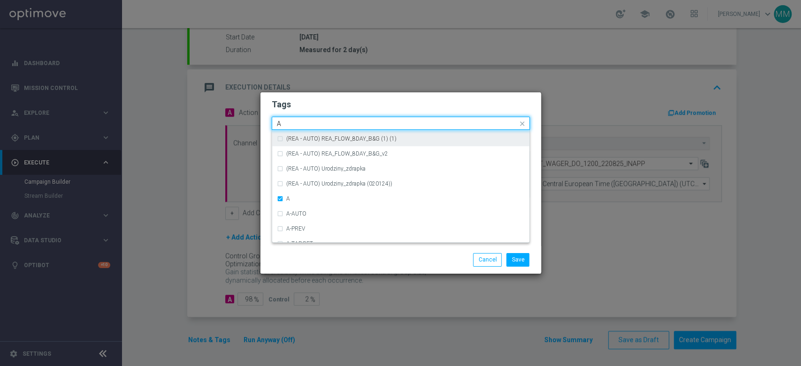
click at [308, 124] on input "A" at bounding box center [397, 124] width 241 height 8
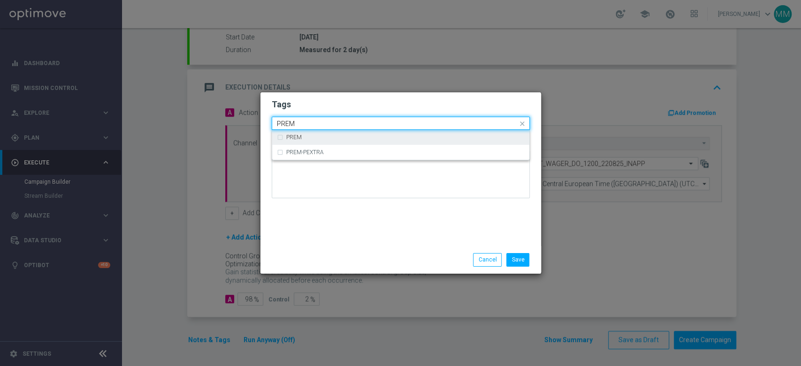
drag, startPoint x: 301, startPoint y: 136, endPoint x: 306, endPoint y: 121, distance: 16.9
click at [302, 136] on div "PREM" at bounding box center [405, 138] width 238 height 6
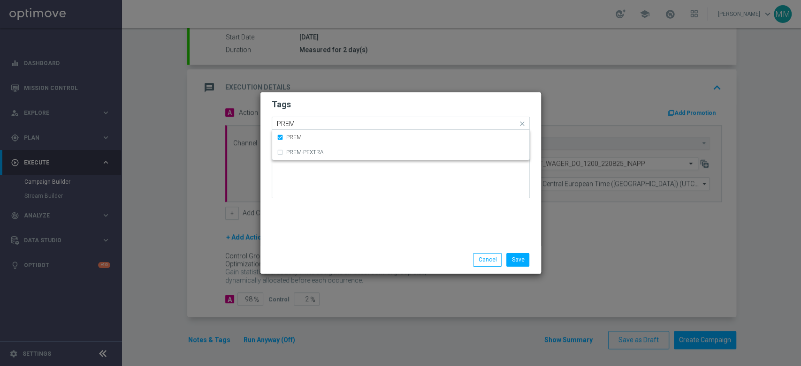
click at [306, 121] on input "PREM" at bounding box center [397, 124] width 241 height 8
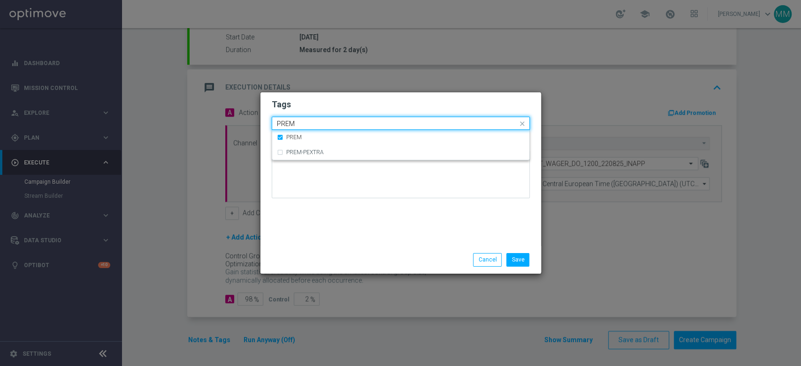
click at [306, 120] on input "PREM" at bounding box center [397, 124] width 241 height 8
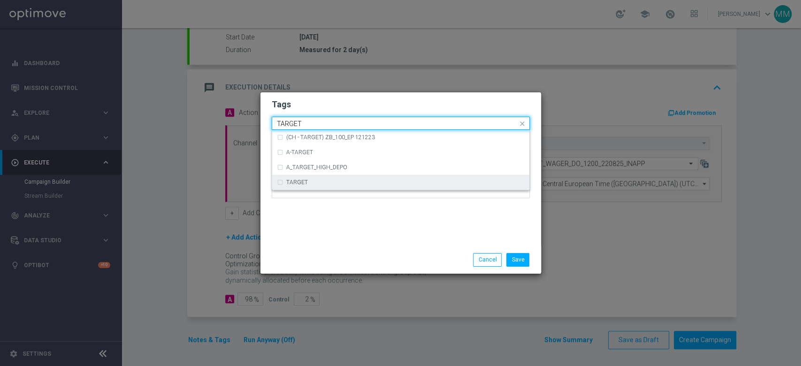
click at [316, 180] on div "TARGET" at bounding box center [405, 183] width 238 height 6
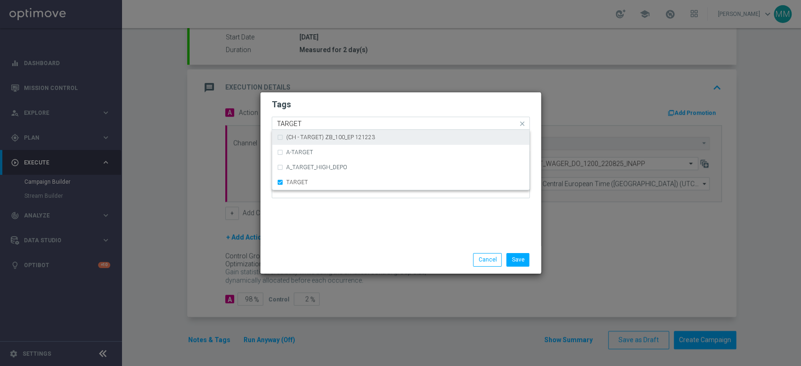
click at [319, 124] on input "TARGET" at bounding box center [397, 124] width 241 height 8
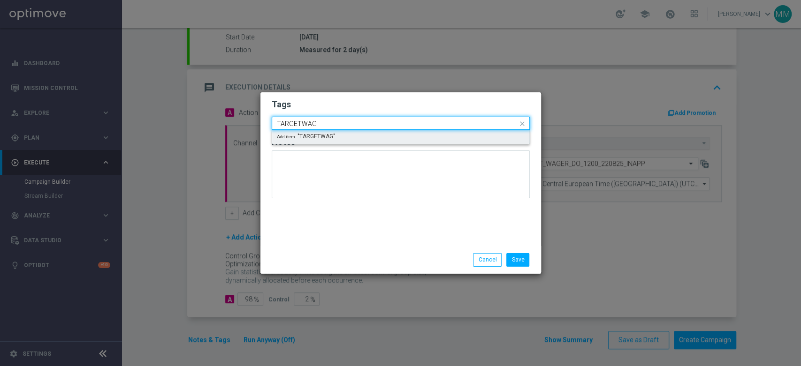
click at [319, 124] on input "TARGETWAG" at bounding box center [397, 124] width 241 height 8
click at [323, 137] on div "WAGER" at bounding box center [405, 138] width 238 height 6
type input "WAGER"
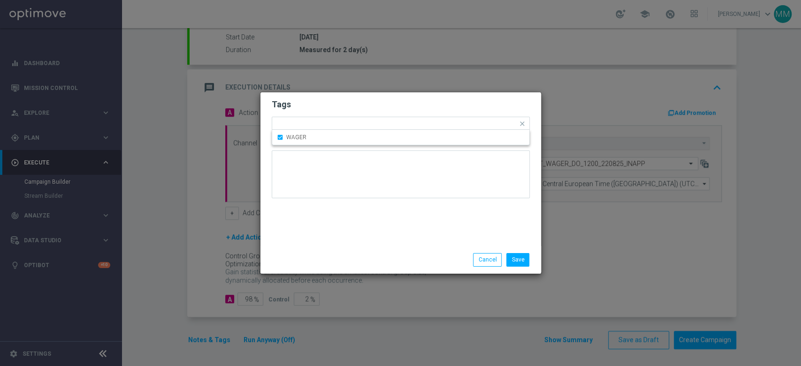
click at [330, 95] on div "Tags Quick find × A × PREM × TARGET × WAGER WAGER Notes" at bounding box center [400, 169] width 280 height 154
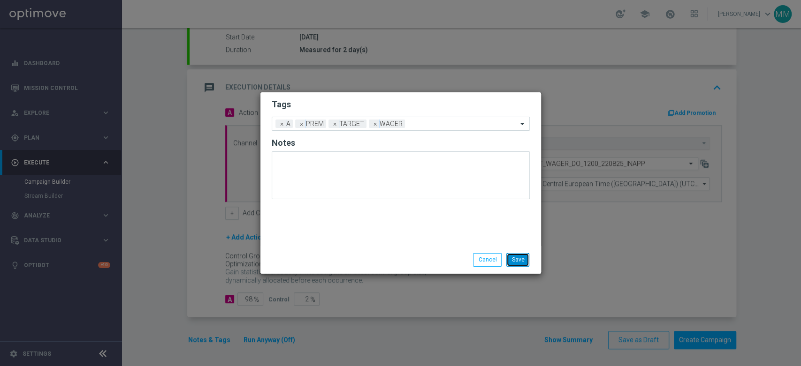
click at [514, 253] on button "Save" at bounding box center [517, 259] width 23 height 13
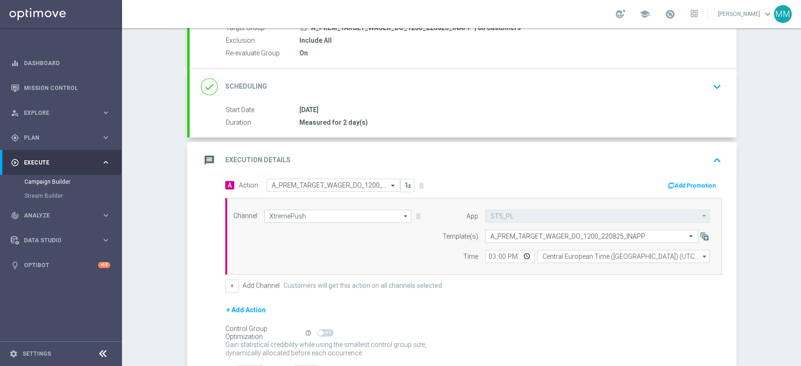
scroll to position [14, 0]
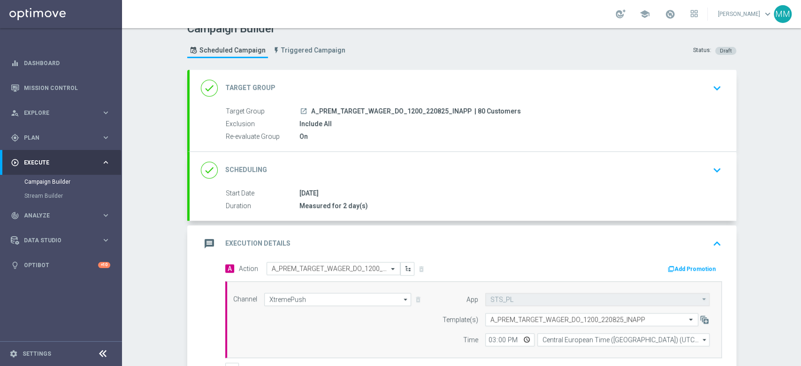
click at [384, 247] on div "message Execution Details keyboard_arrow_up" at bounding box center [463, 244] width 524 height 18
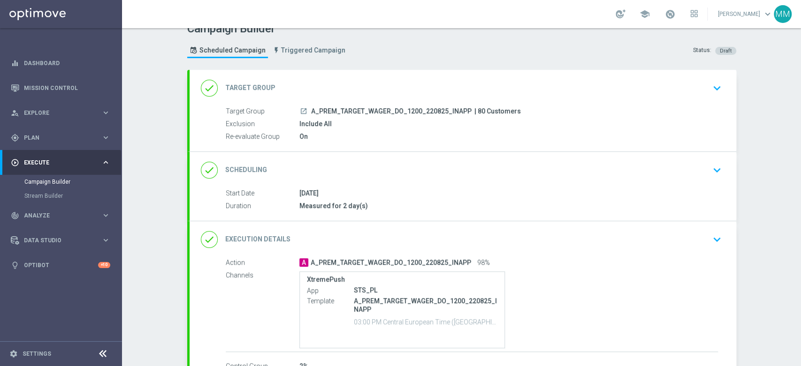
click at [366, 164] on div "done Scheduling keyboard_arrow_down Start Date [DATE] Duration Measured for 2 d…" at bounding box center [462, 186] width 546 height 69
click at [370, 161] on div "done Scheduling keyboard_arrow_down" at bounding box center [463, 170] width 524 height 18
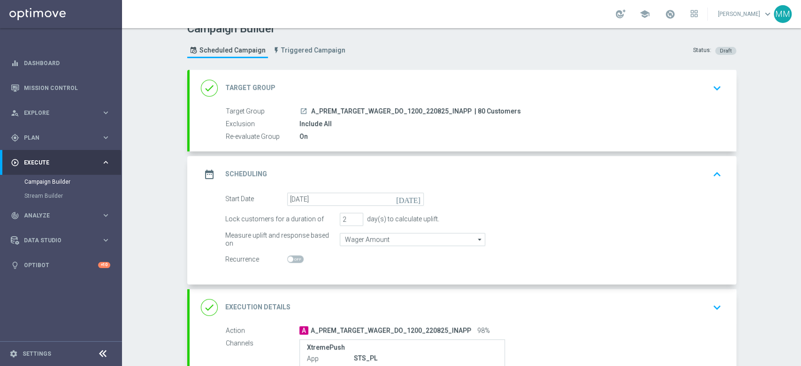
click at [363, 181] on div "date_range Scheduling keyboard_arrow_up" at bounding box center [463, 175] width 524 height 18
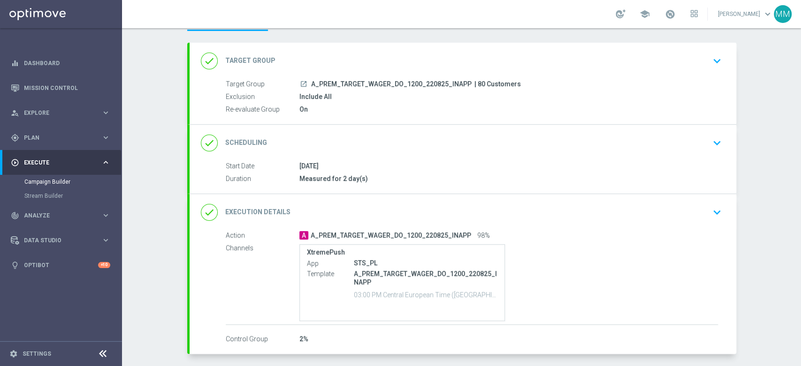
scroll to position [66, 0]
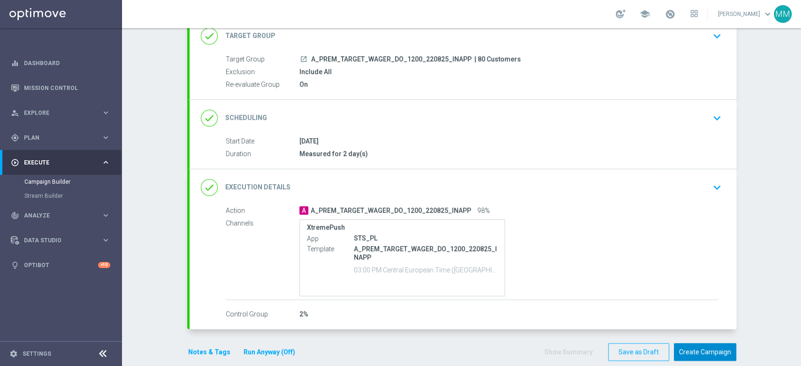
click at [712, 348] on button "Create Campaign" at bounding box center [704, 352] width 62 height 18
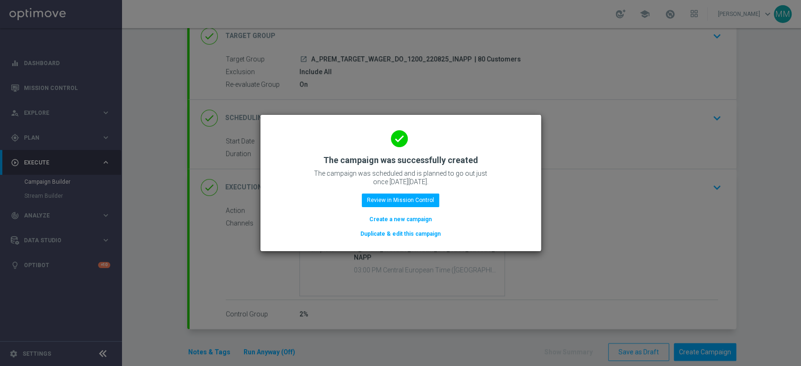
click at [413, 217] on button "Create a new campaign" at bounding box center [400, 219] width 64 height 10
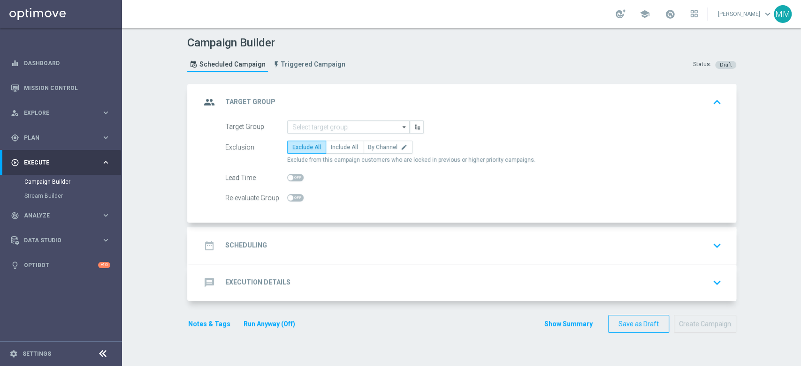
scroll to position [0, 0]
click at [313, 131] on input at bounding box center [348, 127] width 122 height 13
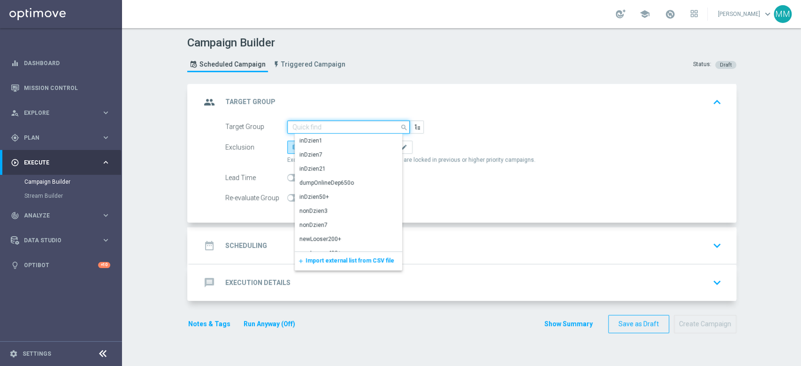
paste input "A_PEXTRA_TARGET_WAGER_DO_2500_220825_INAPP"
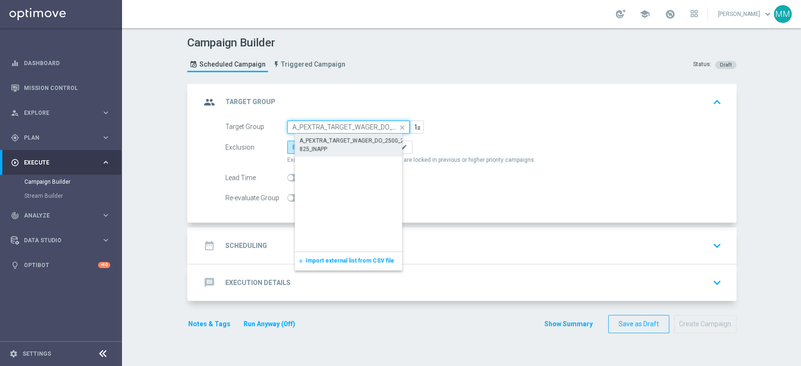
scroll to position [0, 50]
click at [319, 142] on div "A_PEXTRA_TARGET_WAGER_DO_2500_220825_INAPP" at bounding box center [355, 144] width 113 height 17
type input "A_PEXTRA_TARGET_WAGER_DO_2500_220825_INAPP"
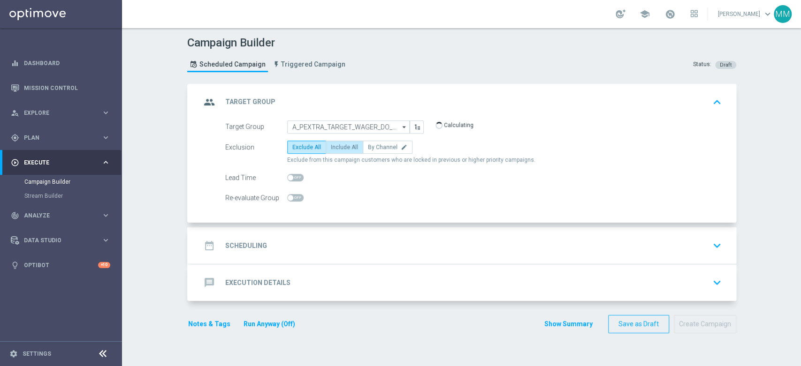
click at [331, 144] on span "Include All" at bounding box center [344, 147] width 27 height 7
click at [331, 146] on input "Include All" at bounding box center [334, 149] width 6 height 6
radio input "true"
drag, startPoint x: 301, startPoint y: 197, endPoint x: 295, endPoint y: 199, distance: 5.9
click at [299, 197] on div "Re-evaluate Group" at bounding box center [473, 197] width 510 height 13
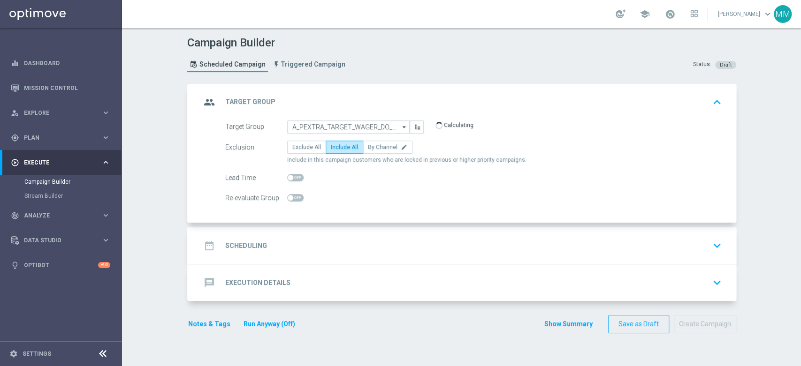
click at [293, 200] on span at bounding box center [295, 198] width 16 height 8
click at [293, 200] on input "checkbox" at bounding box center [295, 198] width 16 height 8
checkbox input "true"
click at [307, 243] on div "date_range Scheduling keyboard_arrow_down" at bounding box center [463, 246] width 524 height 18
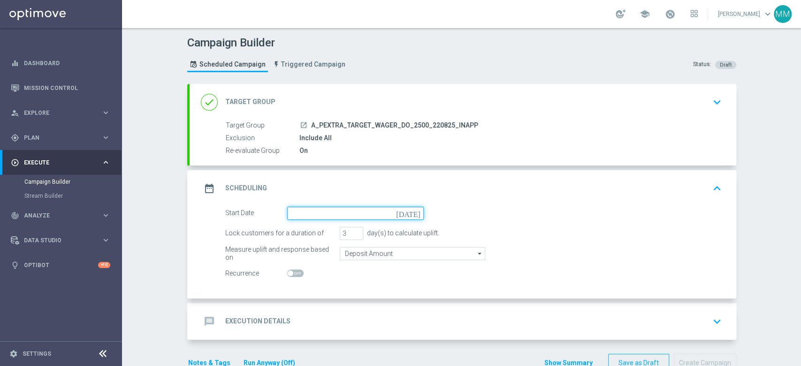
click at [335, 213] on input at bounding box center [355, 213] width 136 height 13
type input "[DATE]"
type input "2"
click at [351, 234] on input "2" at bounding box center [351, 233] width 23 height 13
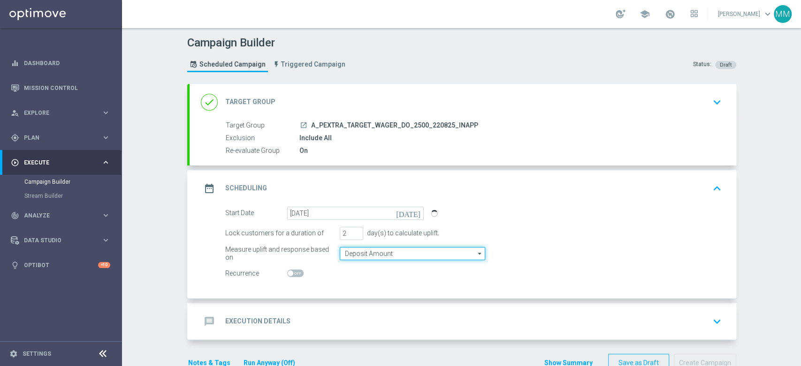
click at [355, 249] on input "Deposit Amount" at bounding box center [412, 253] width 145 height 13
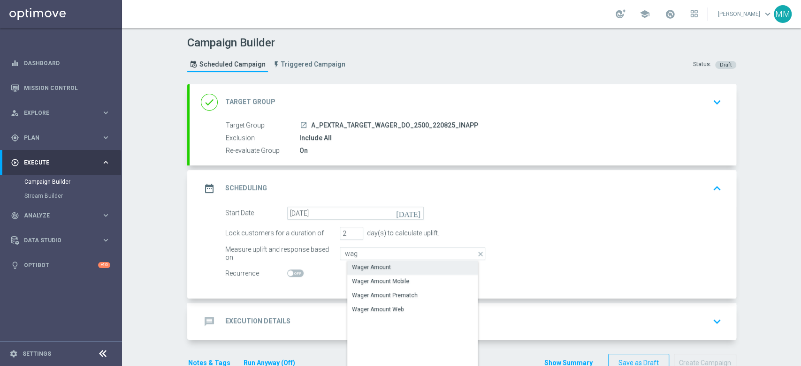
click at [362, 268] on div "Wager Amount" at bounding box center [371, 267] width 39 height 8
type input "Wager Amount"
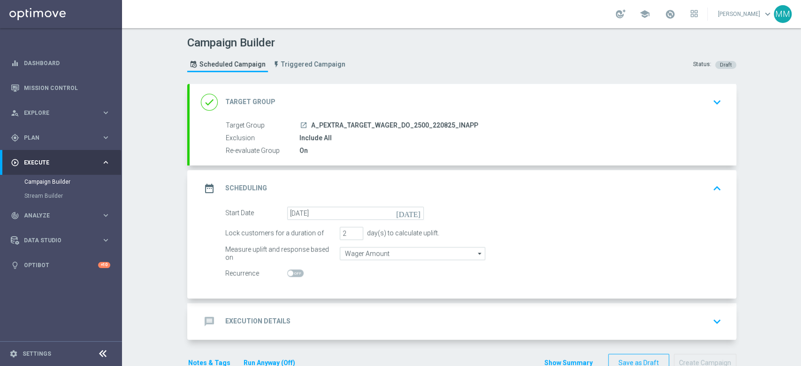
click at [341, 308] on div "message Execution Details keyboard_arrow_down" at bounding box center [462, 321] width 546 height 37
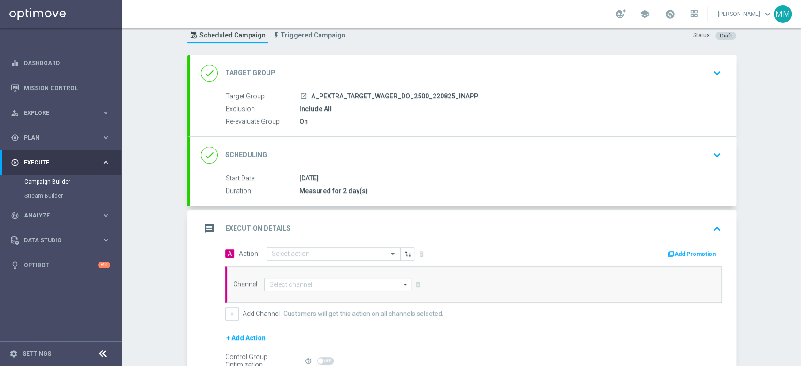
scroll to position [56, 0]
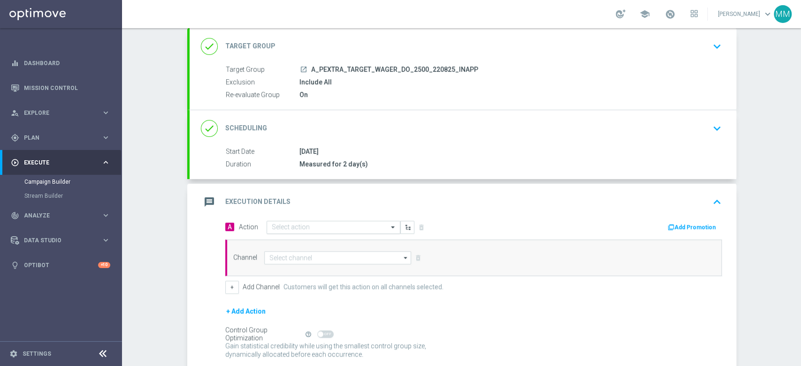
click at [308, 228] on input "text" at bounding box center [324, 228] width 105 height 8
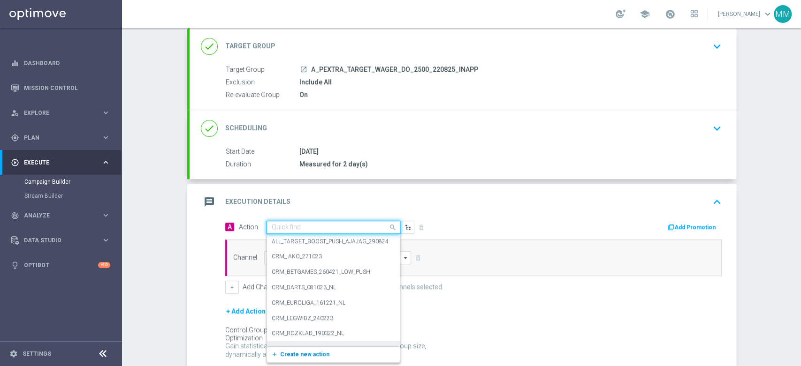
click at [308, 353] on span "Create new action" at bounding box center [304, 354] width 49 height 7
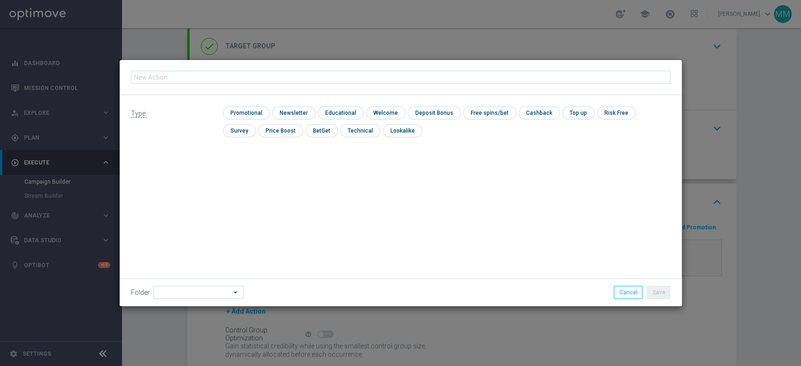
type input "A_PEXTRA_TARGET_WAGER_DO_2500_220825_INAPP"
click at [258, 102] on div "Type: check Promotional check Newsletter check Educational check Welcome check …" at bounding box center [401, 125] width 562 height 60
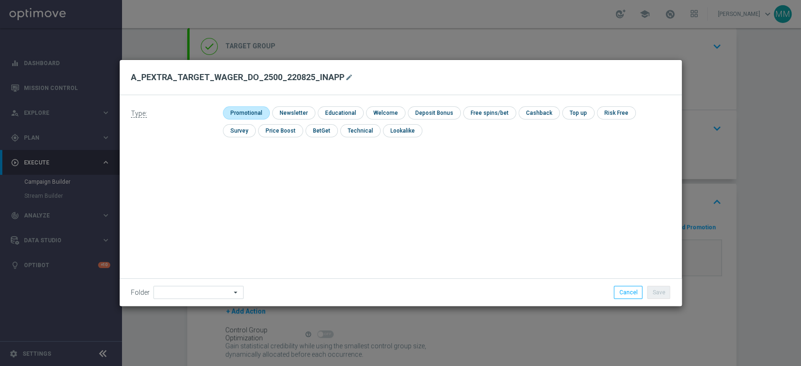
click at [255, 113] on input "checkbox" at bounding box center [245, 112] width 45 height 13
checkbox input "true"
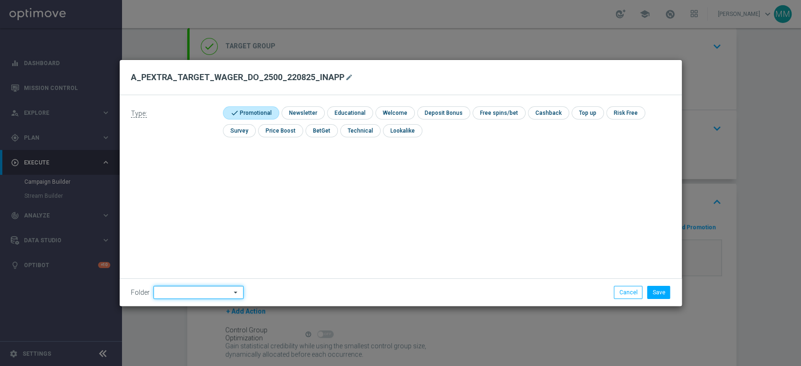
click at [174, 296] on input at bounding box center [198, 292] width 90 height 13
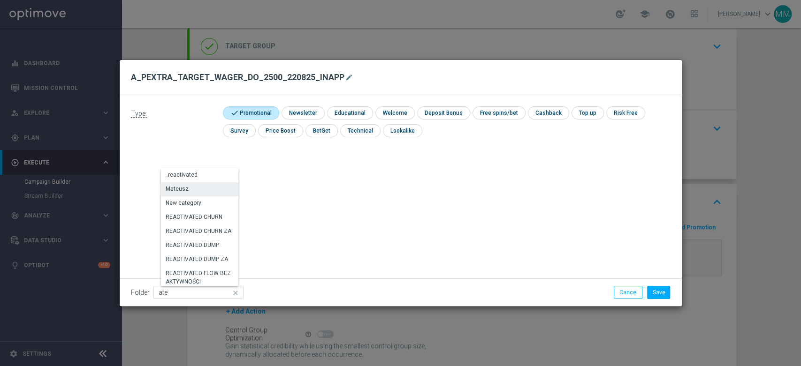
click at [194, 186] on div "Mateusz" at bounding box center [200, 188] width 79 height 13
type input "Mateusz"
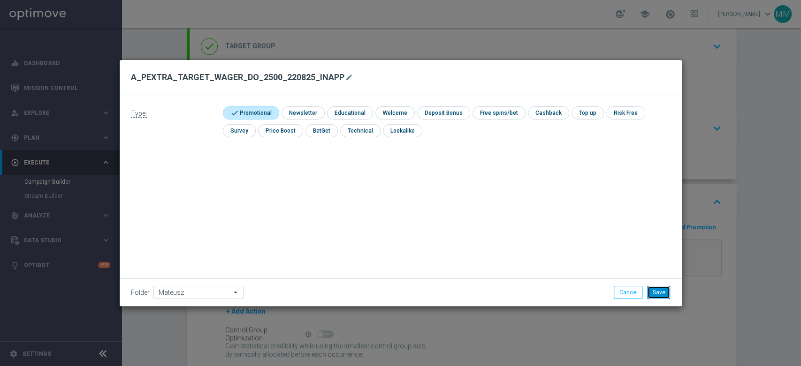
click at [654, 296] on button "Save" at bounding box center [658, 292] width 23 height 13
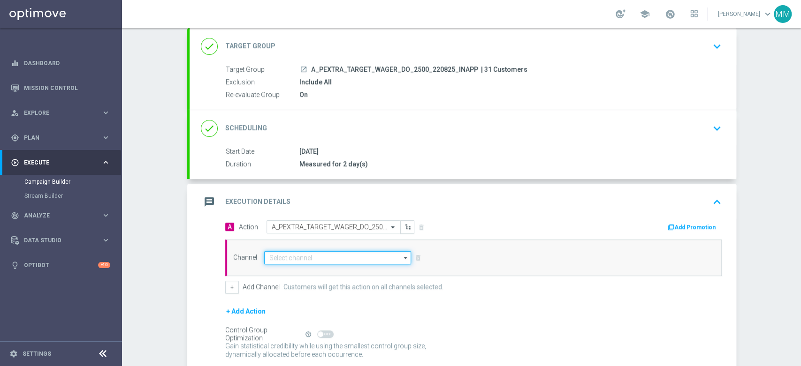
click at [350, 253] on input at bounding box center [337, 257] width 147 height 13
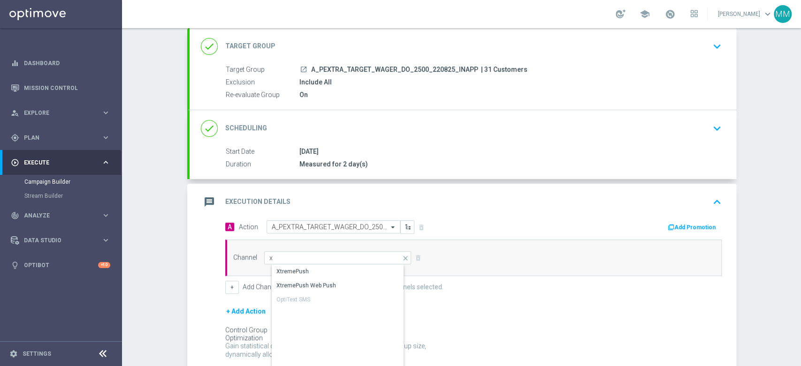
click at [328, 272] on div "XtremePush" at bounding box center [346, 271] width 148 height 13
type input "XtremePush"
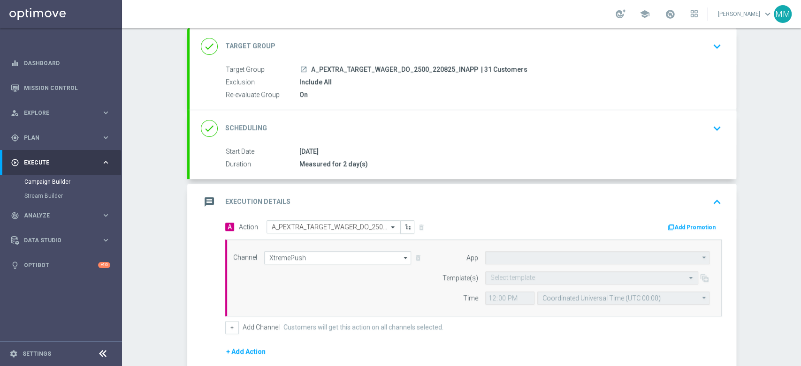
type input "STS_PL"
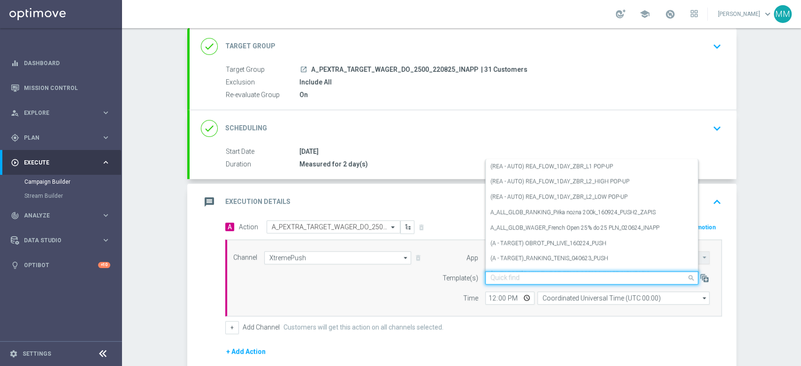
click at [500, 276] on input "text" at bounding box center [582, 278] width 184 height 8
paste input "A_PEXTRA_TARGET_WAGER_DO_2500_220825_INAPP"
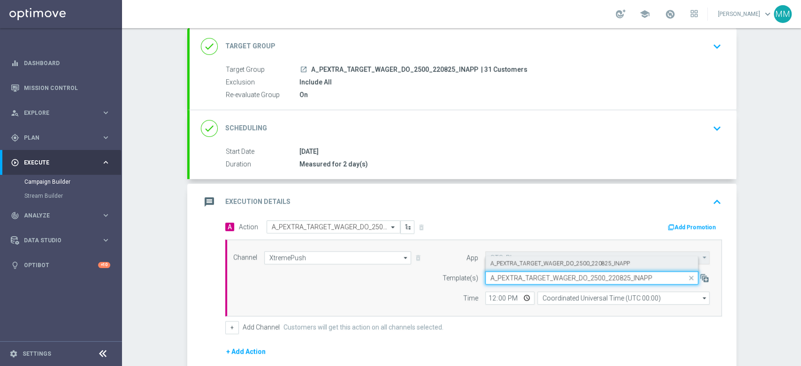
click at [518, 269] on div "A_PEXTRA_TARGET_WAGER_DO_2500_220825_INAPP" at bounding box center [591, 263] width 203 height 15
type input "A_PEXTRA_TARGET_WAGER_DO_2500_220825_INAPP"
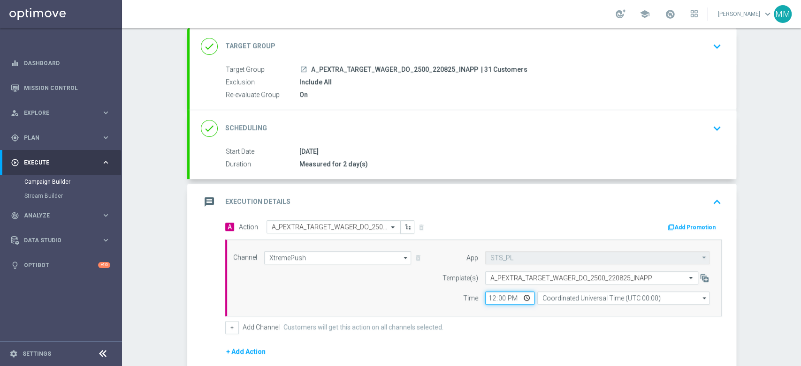
click at [490, 298] on input "12:00" at bounding box center [509, 298] width 49 height 13
type input "15:00"
drag, startPoint x: 580, startPoint y: 308, endPoint x: 583, endPoint y: 298, distance: 11.0
click at [581, 303] on div "Channel XtremePush XtremePush arrow_drop_down Show Selected 1 of 22 Target grou…" at bounding box center [473, 278] width 496 height 77
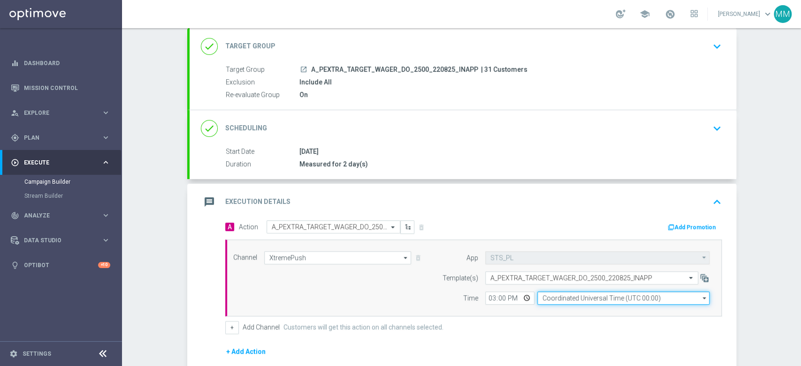
click at [583, 296] on input "Coordinated Universal Time (UTC 00:00)" at bounding box center [623, 298] width 172 height 13
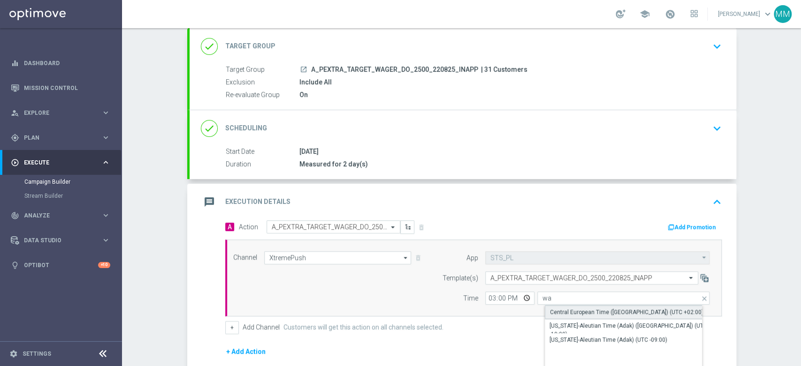
click at [582, 309] on div "Central European Time ([GEOGRAPHIC_DATA]) (UTC +02:00)" at bounding box center [626, 312] width 153 height 8
type input "Central European Time ([GEOGRAPHIC_DATA]) (UTC +02:00)"
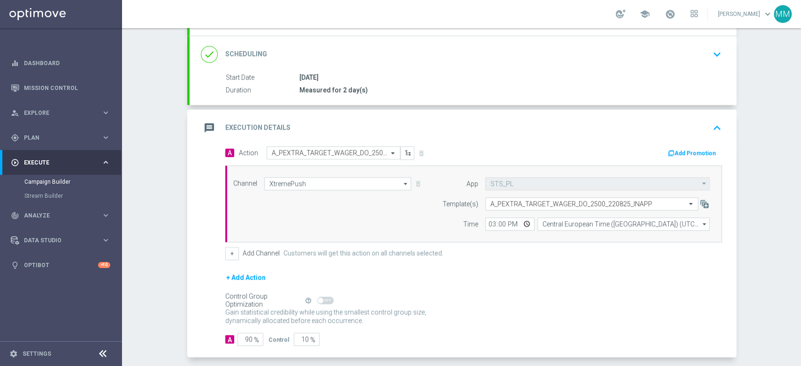
scroll to position [170, 0]
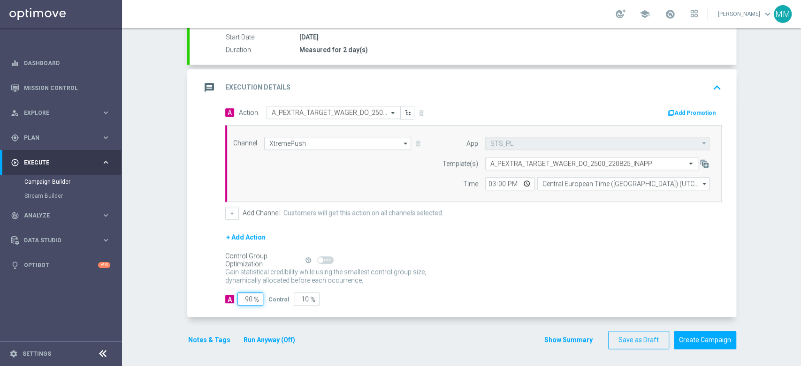
drag, startPoint x: 241, startPoint y: 297, endPoint x: 268, endPoint y: 300, distance: 27.3
click at [266, 301] on div "A 90 % Control 10 %" at bounding box center [473, 299] width 496 height 13
type input "9"
type input "91"
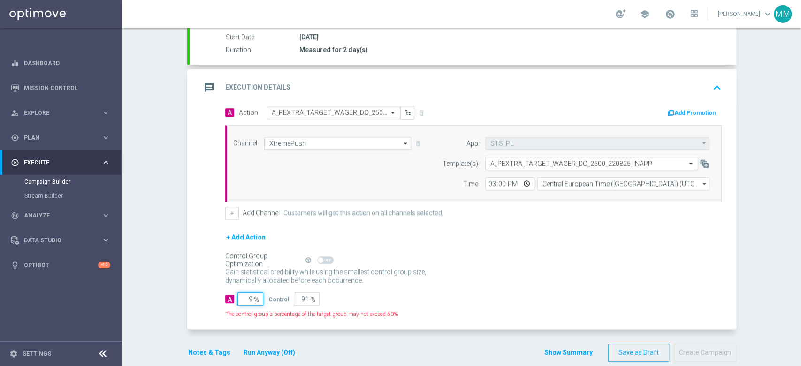
type input "98"
type input "2"
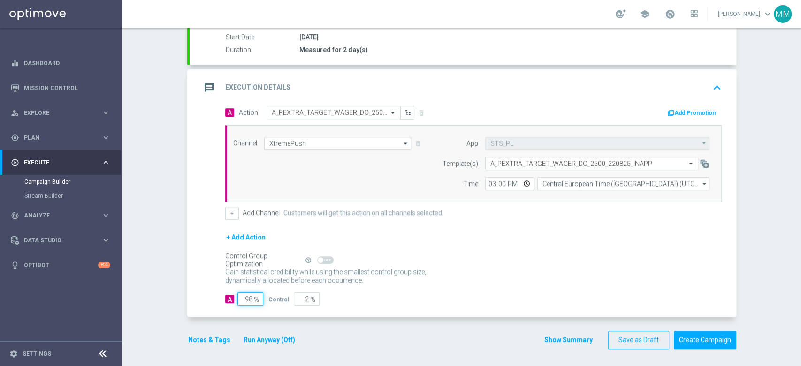
type input "98"
click at [214, 332] on div "Notes & Tags Run Anyway (Off)" at bounding box center [247, 340] width 120 height 18
click at [212, 334] on button "Notes & Tags" at bounding box center [209, 340] width 44 height 12
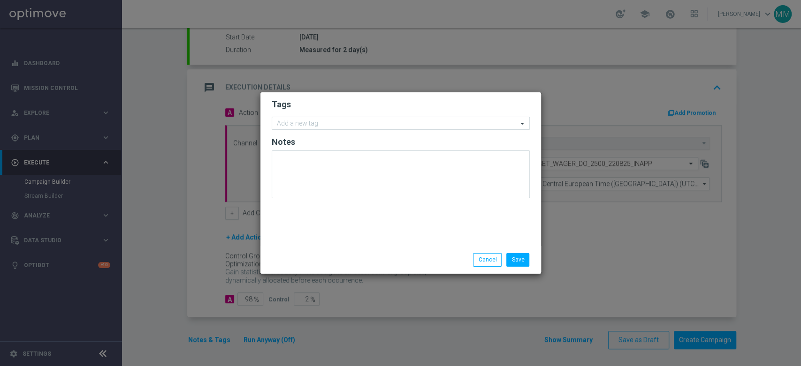
click at [400, 130] on form "Tags Add a new tag Notes" at bounding box center [401, 151] width 258 height 109
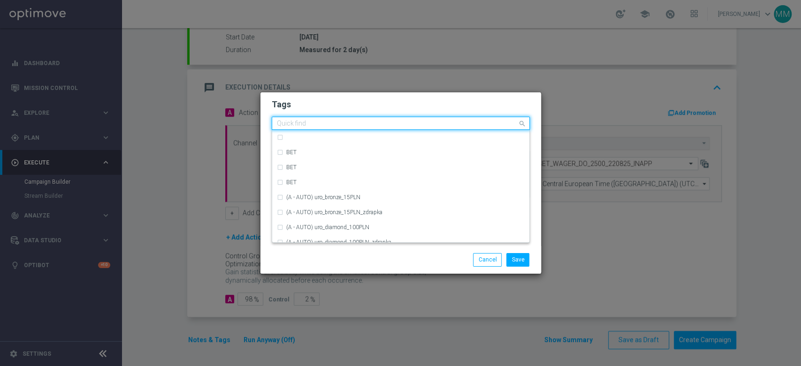
click at [399, 125] on input "text" at bounding box center [397, 124] width 241 height 8
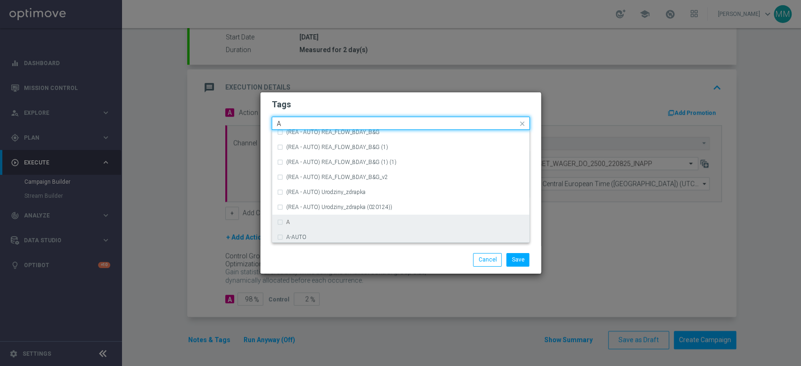
scroll to position [1094, 0]
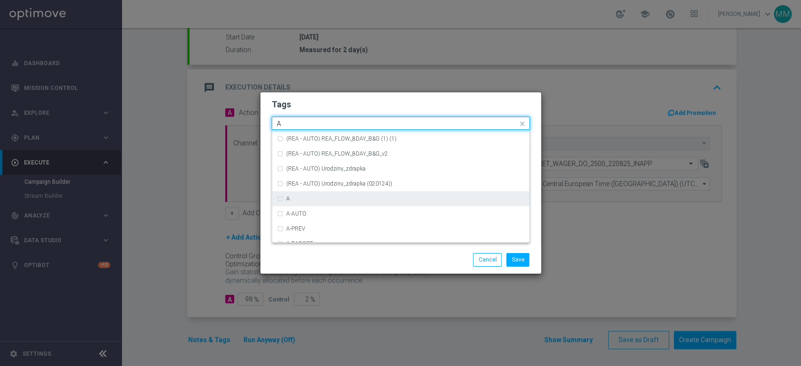
click at [307, 193] on div "A" at bounding box center [401, 198] width 248 height 15
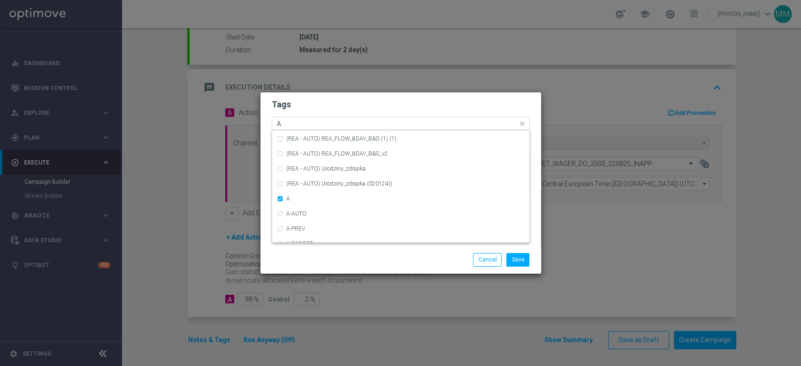
click at [305, 122] on input "A" at bounding box center [397, 124] width 241 height 8
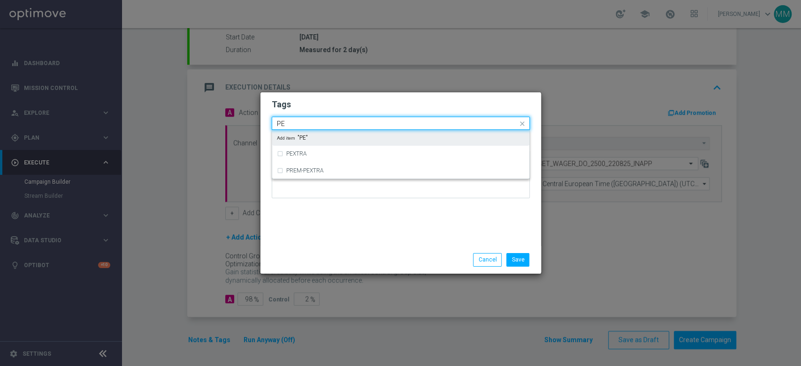
scroll to position [0, 0]
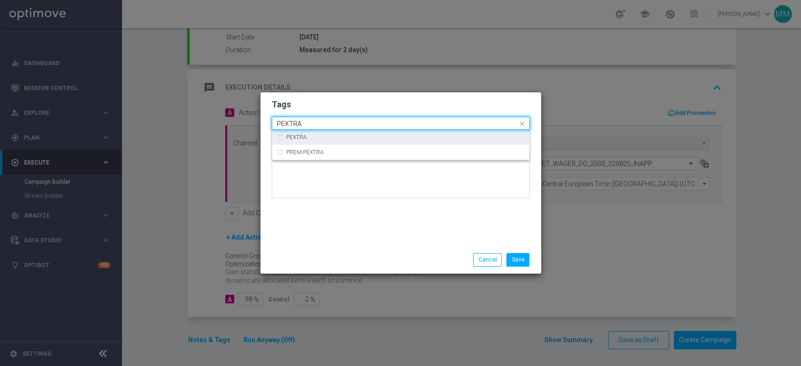
click at [294, 138] on label "PEXTRA" at bounding box center [296, 138] width 21 height 6
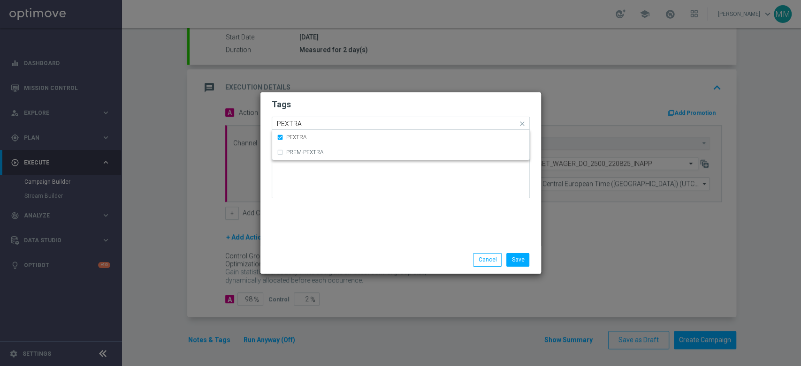
click at [304, 125] on input "PEXTRA" at bounding box center [397, 124] width 241 height 8
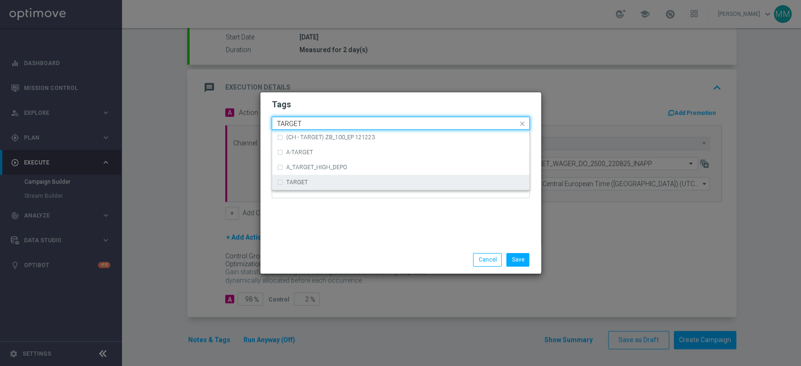
click at [315, 183] on div "TARGET" at bounding box center [405, 183] width 238 height 6
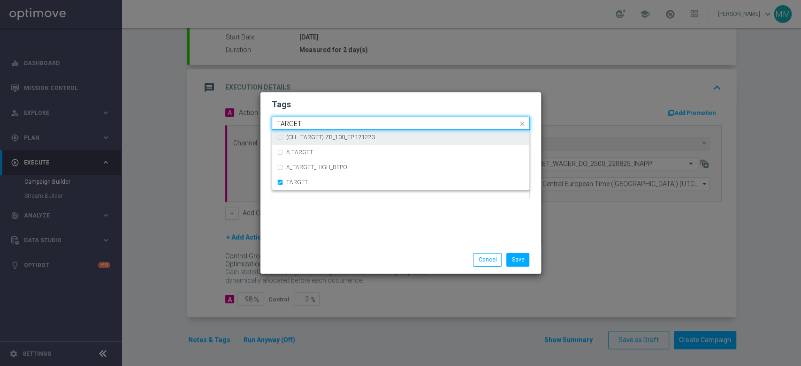
click at [317, 121] on input "TARGET" at bounding box center [397, 124] width 241 height 8
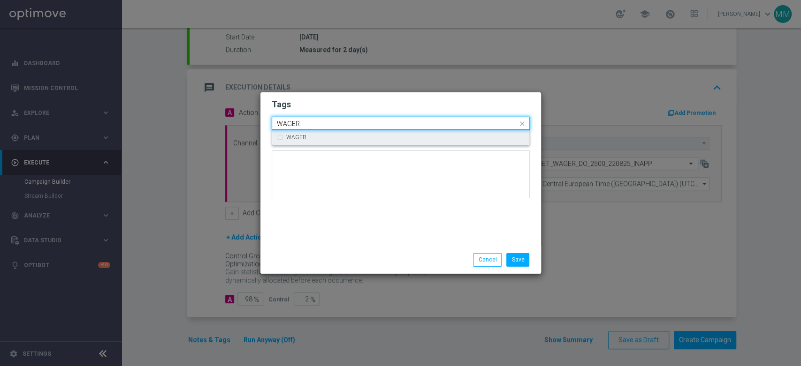
click at [316, 144] on div "WAGER" at bounding box center [401, 137] width 248 height 15
type input "WAGER"
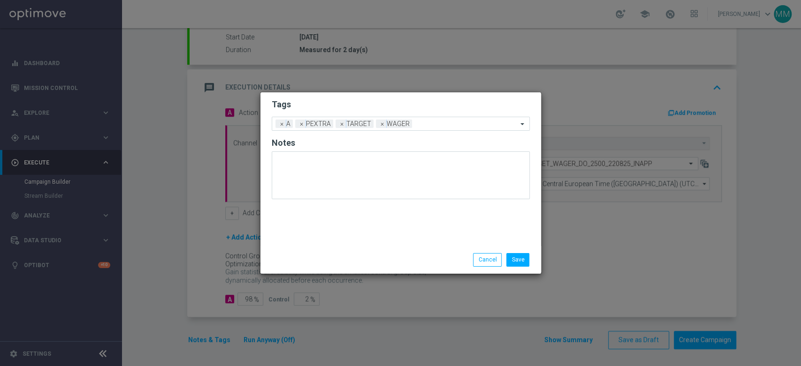
drag, startPoint x: 314, startPoint y: 111, endPoint x: 348, endPoint y: 144, distance: 47.4
click at [315, 112] on form "Tags Add a new tag × A × PEXTRA × TARGET × WAGER Notes" at bounding box center [401, 152] width 258 height 110
click at [512, 258] on button "Save" at bounding box center [517, 259] width 23 height 13
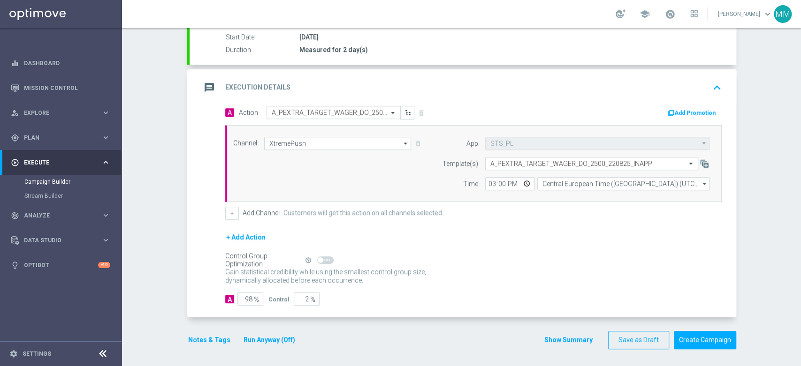
click at [452, 86] on div "message Execution Details keyboard_arrow_up" at bounding box center [463, 88] width 524 height 18
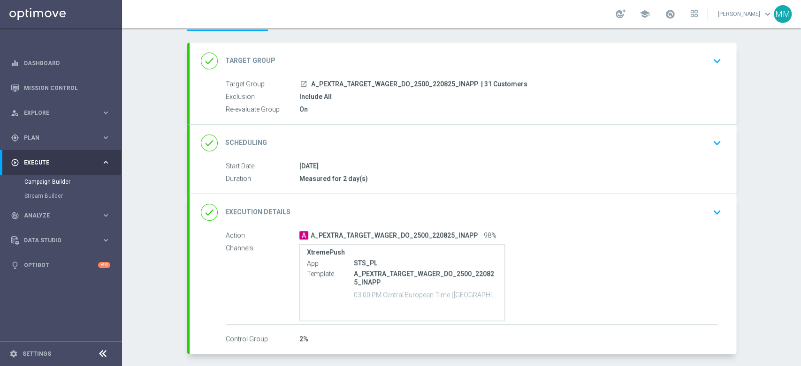
scroll to position [79, 0]
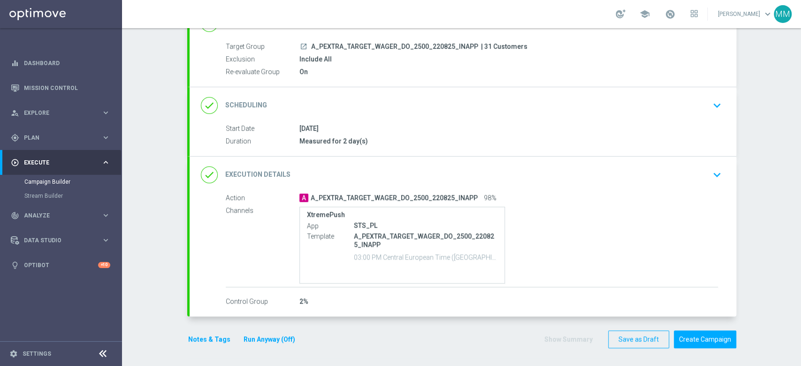
click at [187, 338] on button "Notes & Tags" at bounding box center [209, 340] width 44 height 12
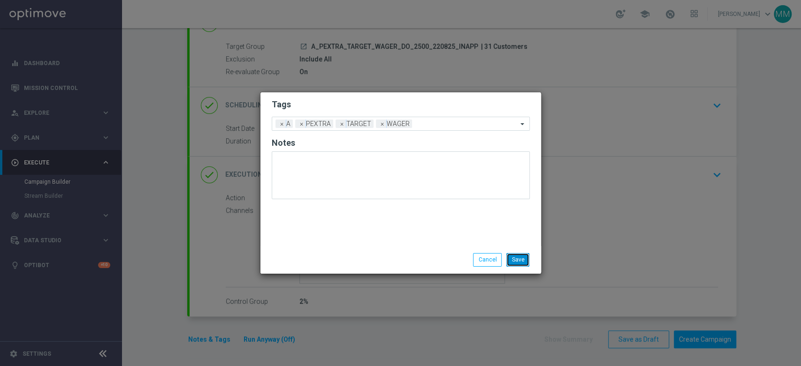
click at [515, 257] on button "Save" at bounding box center [517, 259] width 23 height 13
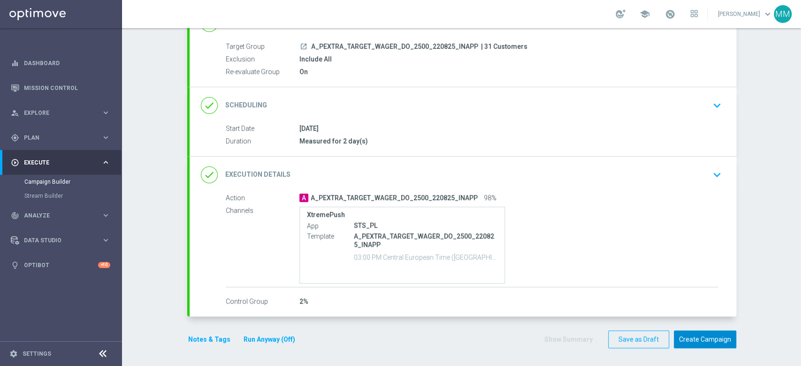
click at [708, 338] on button "Create Campaign" at bounding box center [704, 340] width 62 height 18
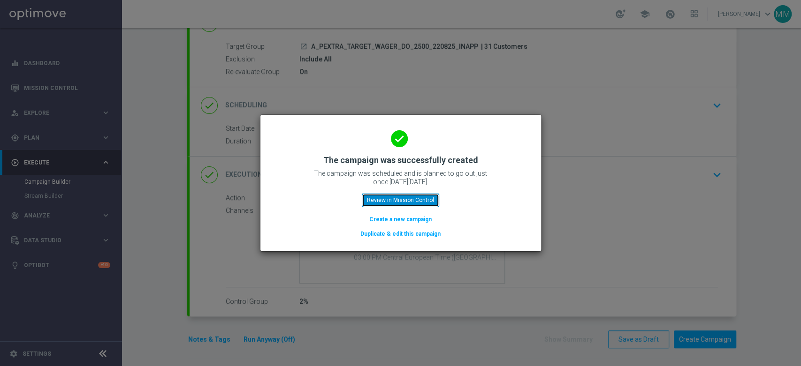
click at [396, 198] on button "Review in Mission Control" at bounding box center [400, 200] width 77 height 13
